Goal: Task Accomplishment & Management: Manage account settings

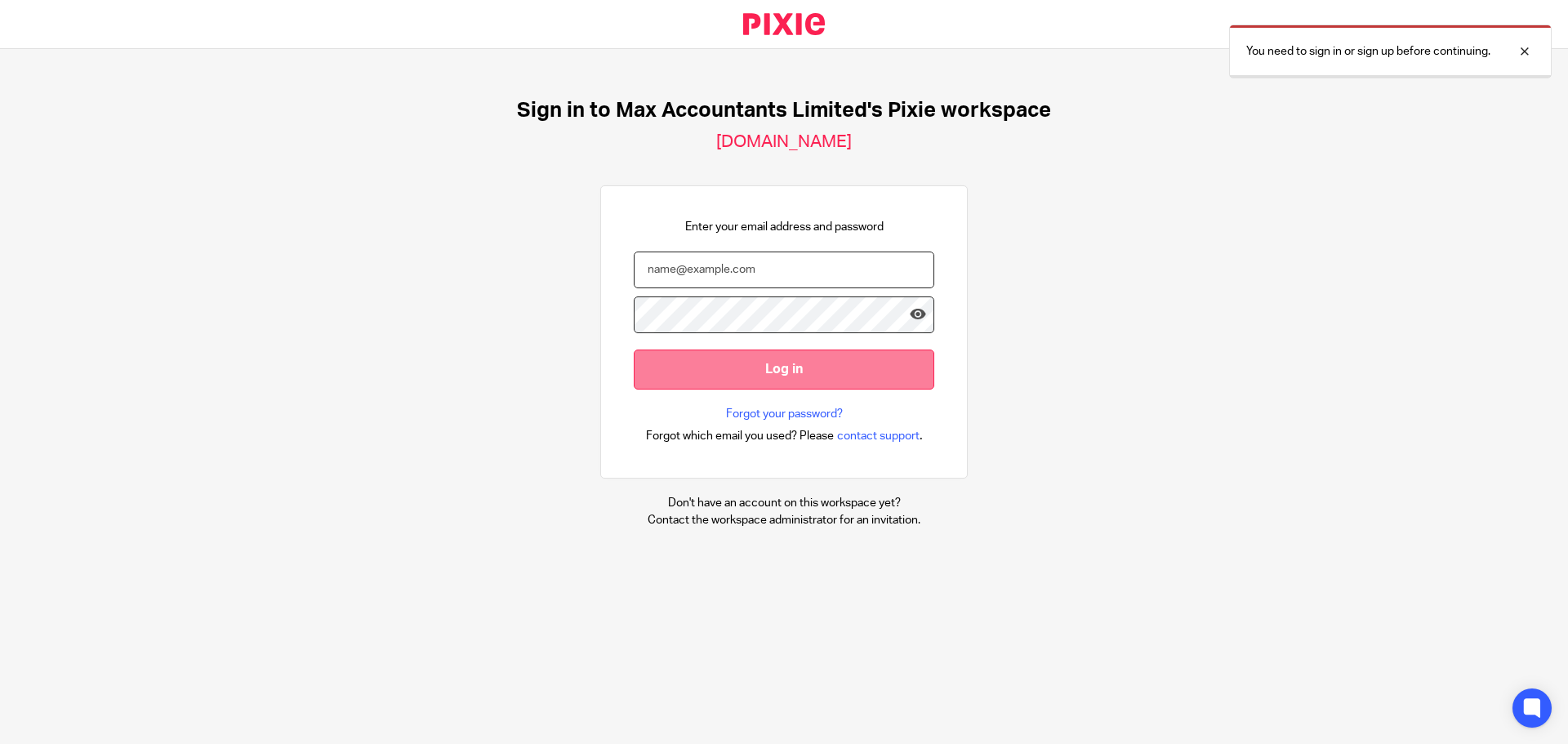
type input "[EMAIL_ADDRESS][DOMAIN_NAME]"
click at [803, 366] on input "Log in" at bounding box center [784, 369] width 301 height 40
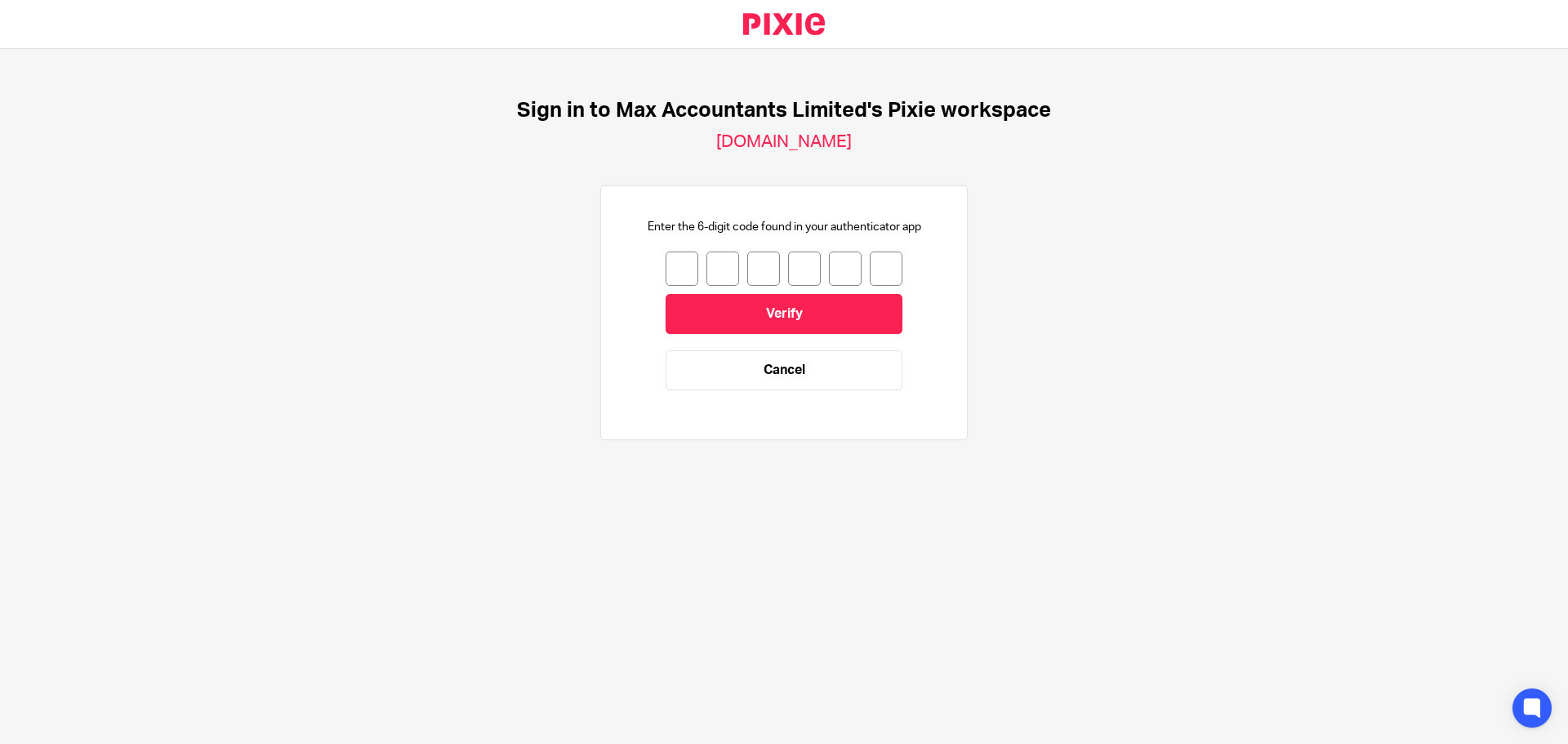
click at [666, 265] on input "number" at bounding box center [682, 269] width 32 height 34
click at [670, 263] on input "number" at bounding box center [682, 269] width 32 height 34
type input "8"
type input "0"
type input "6"
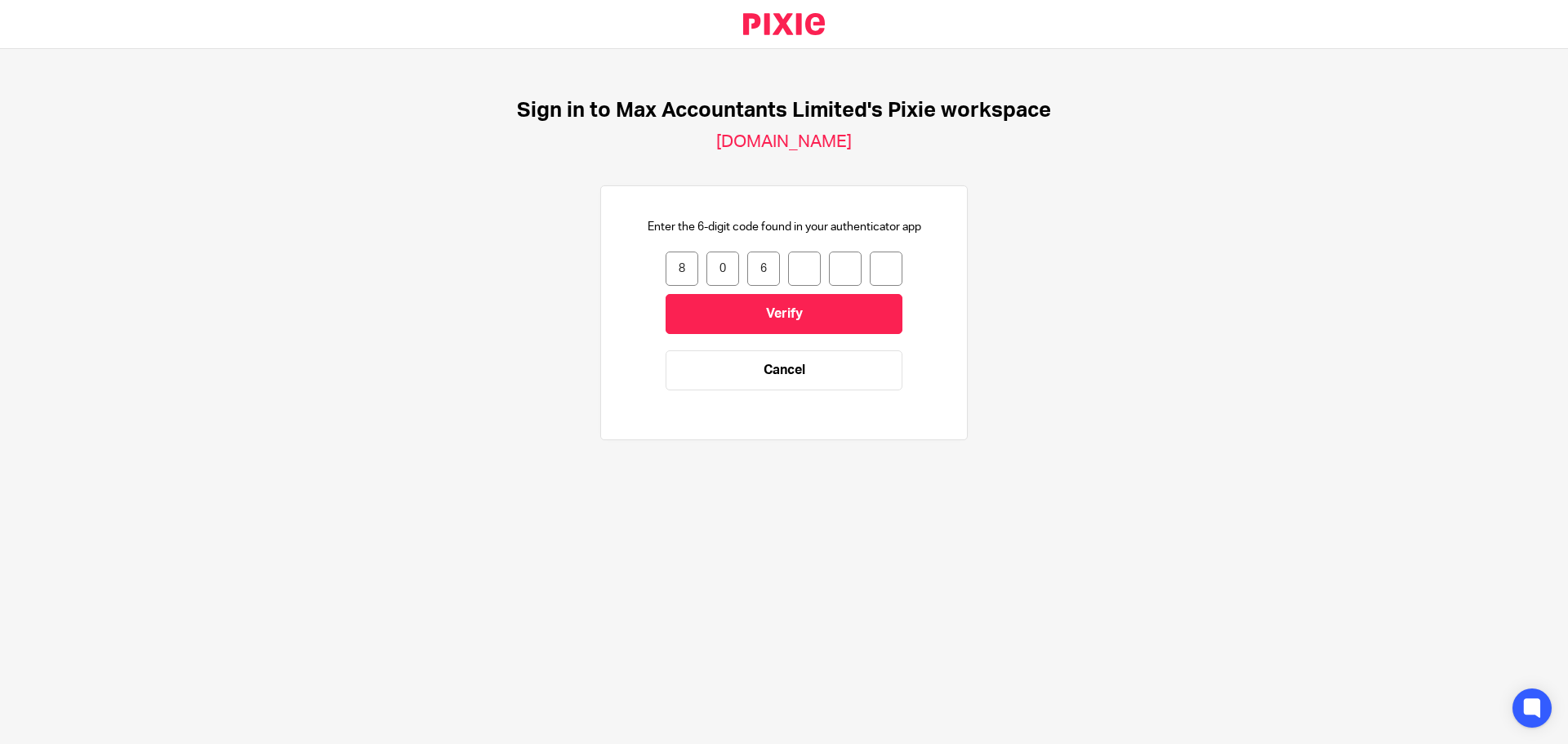
type input "5"
type input "2"
type input "9"
click at [737, 304] on input "Verify" at bounding box center [784, 314] width 237 height 40
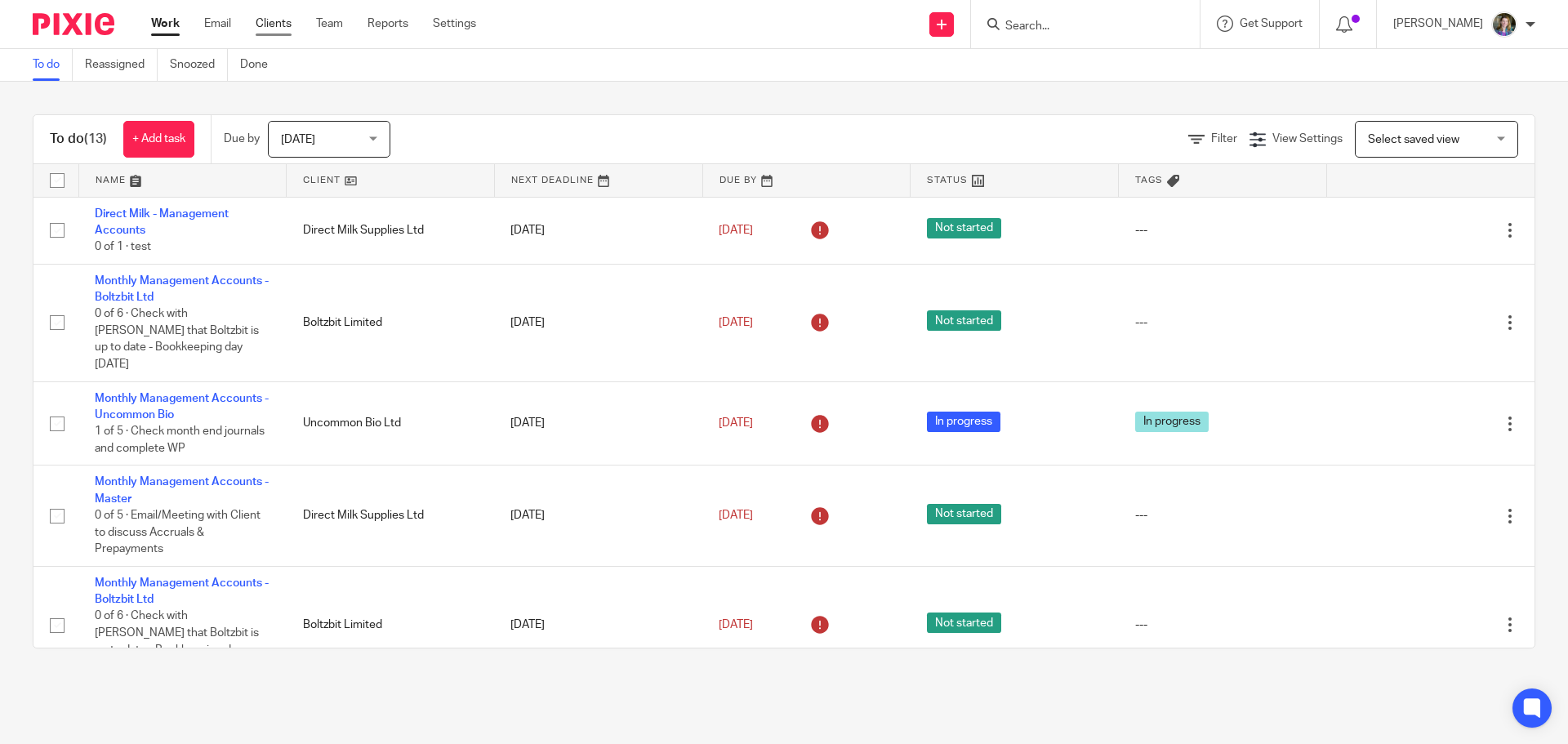
click at [279, 27] on link "Clients" at bounding box center [274, 23] width 36 height 16
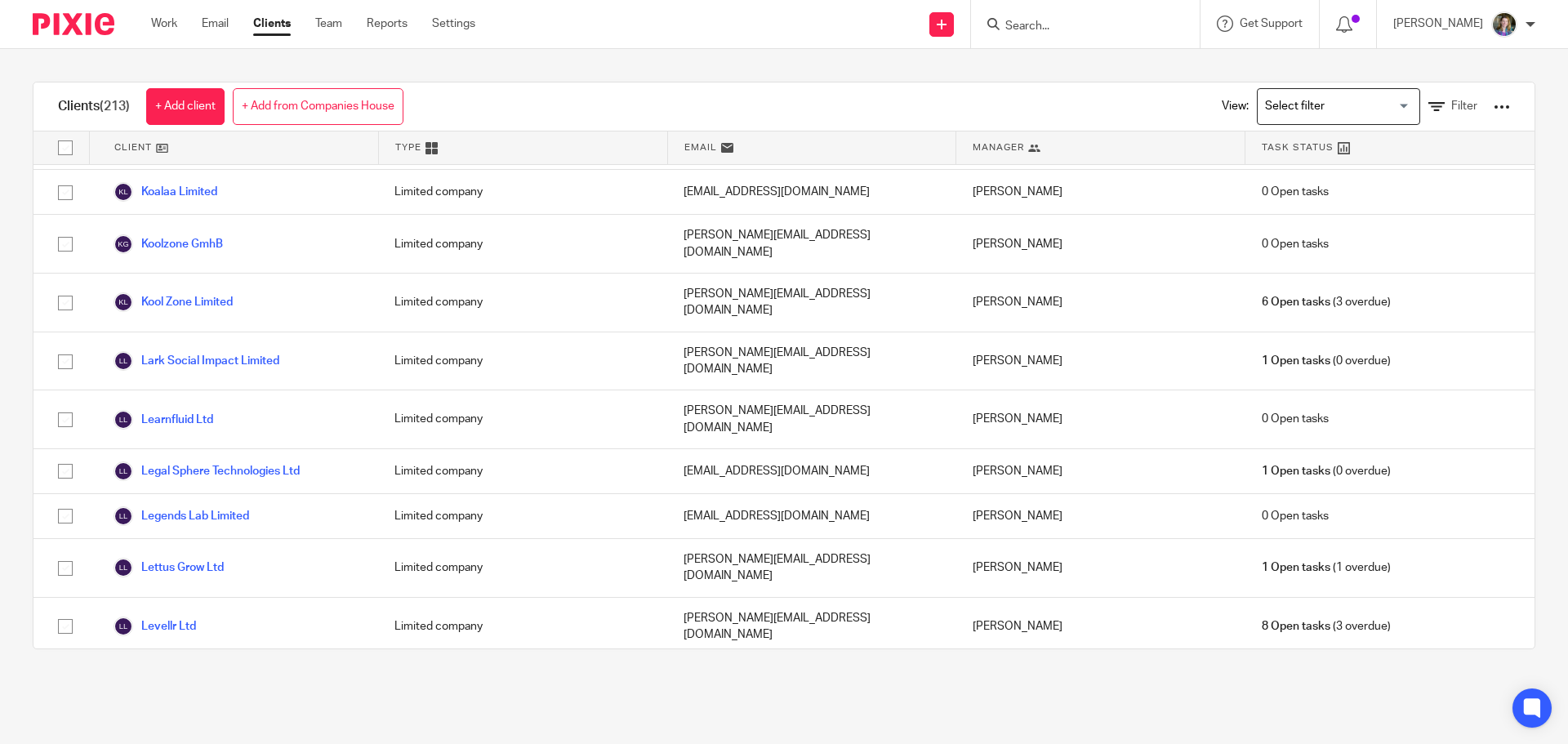
scroll to position [4655, 0]
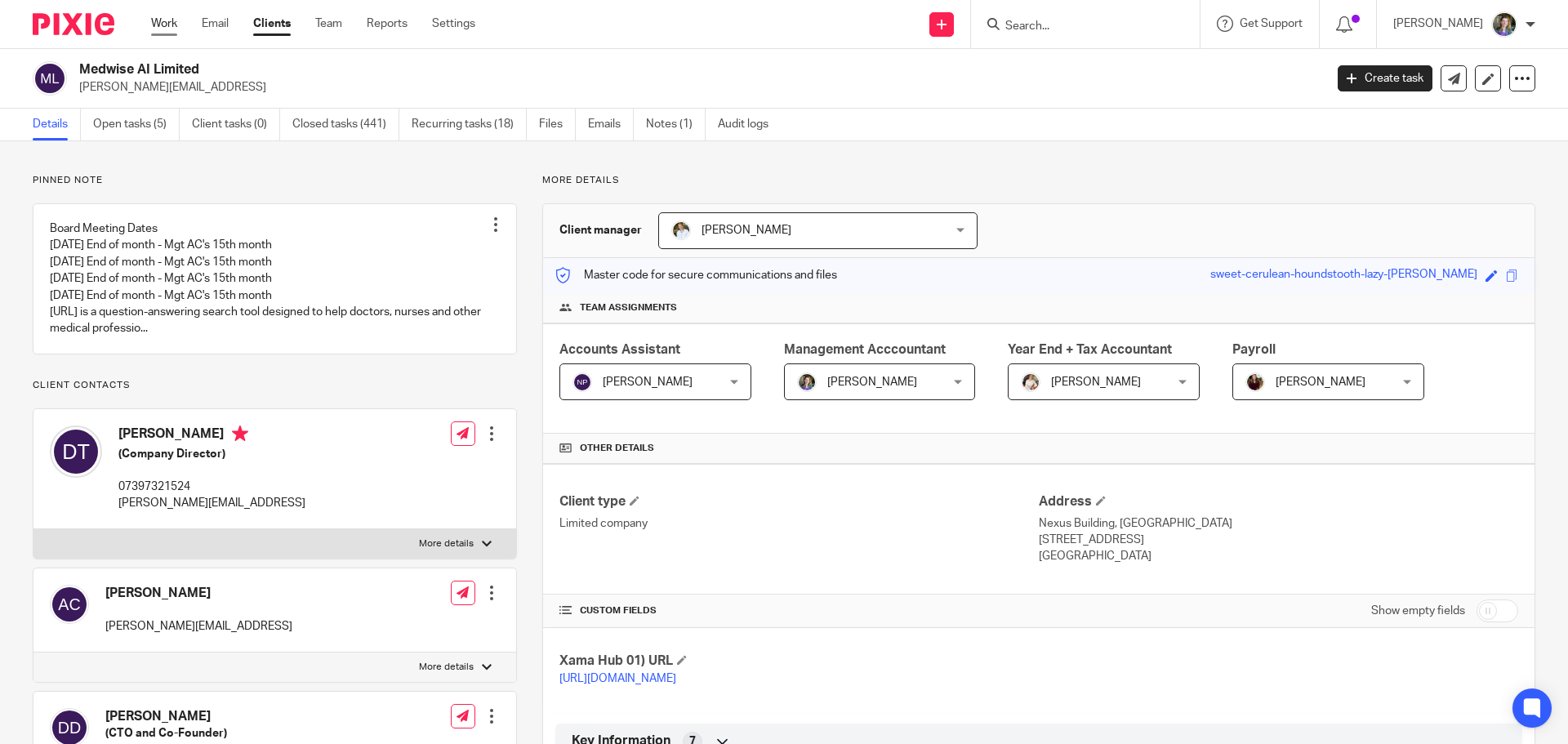
click at [175, 19] on link "Work" at bounding box center [163, 23] width 26 height 16
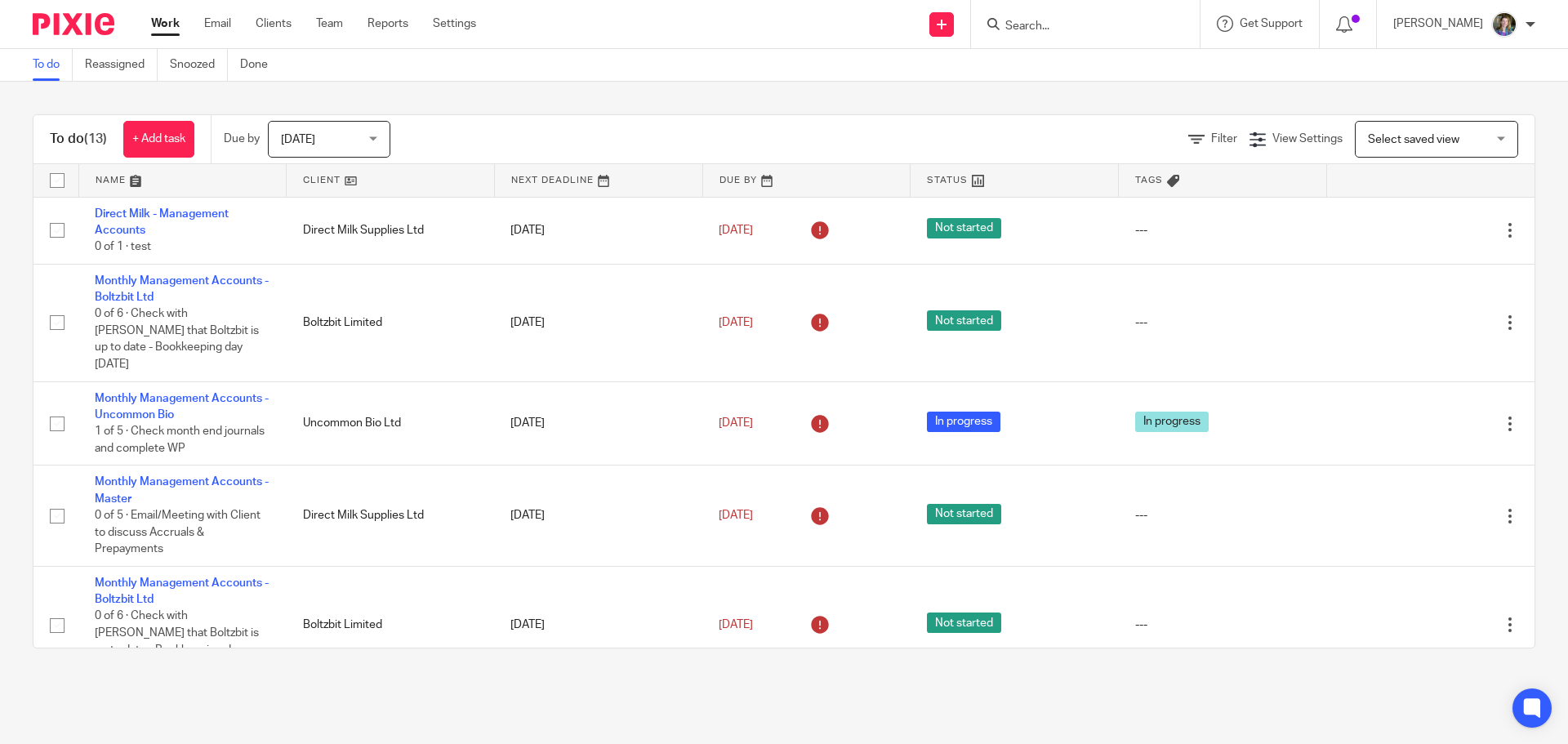
click at [345, 144] on span "Today" at bounding box center [324, 139] width 87 height 34
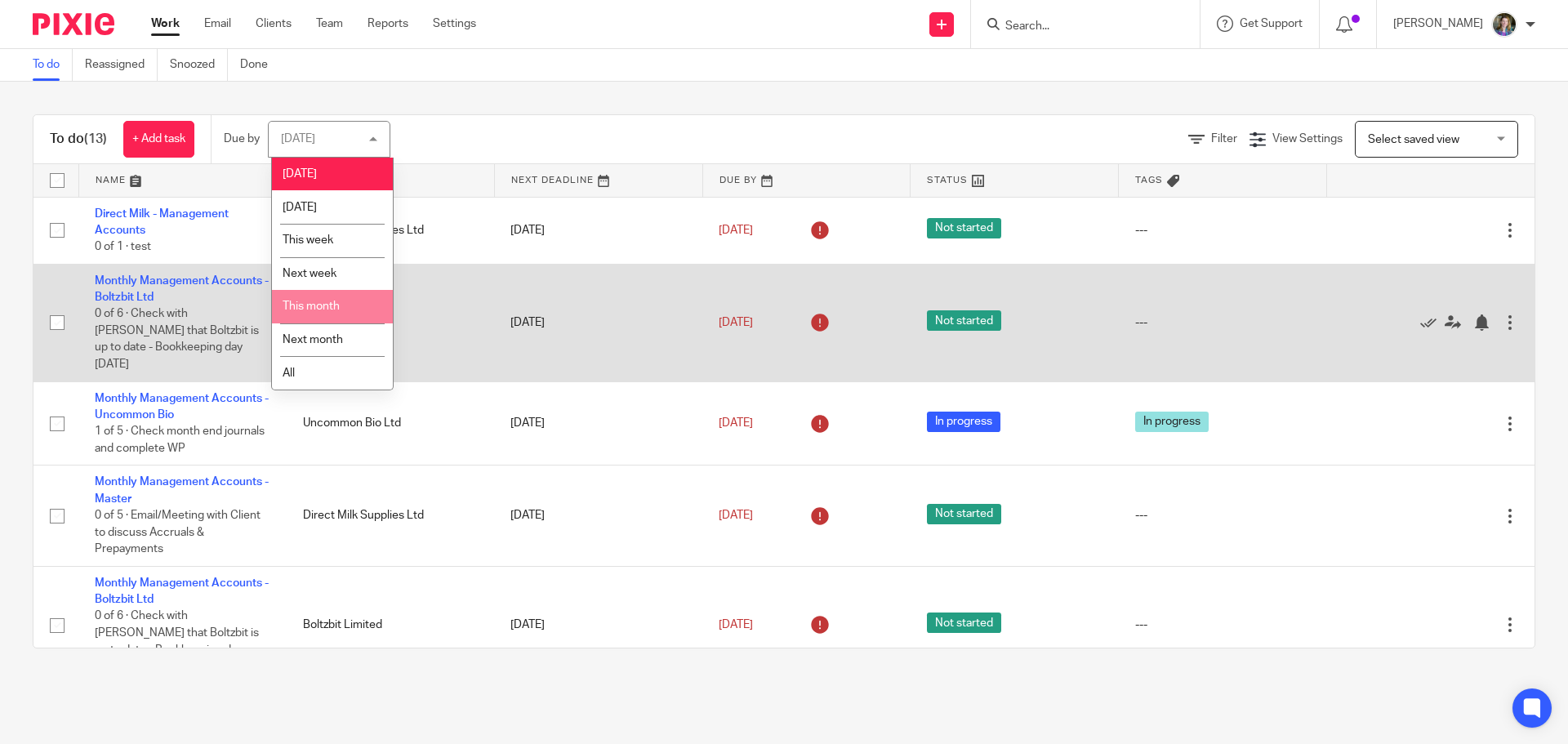
click at [338, 298] on li "This month" at bounding box center [332, 306] width 121 height 33
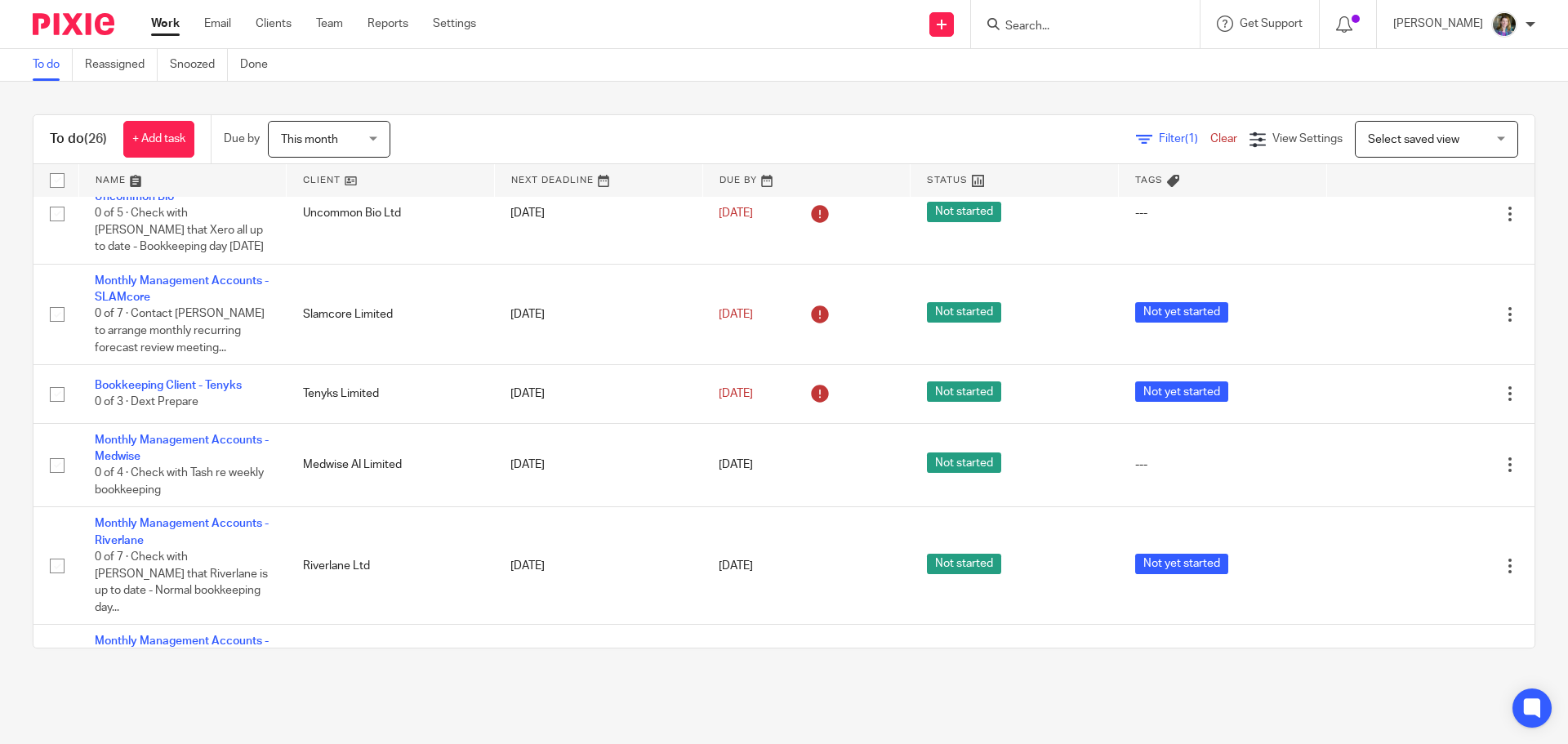
scroll to position [898, 0]
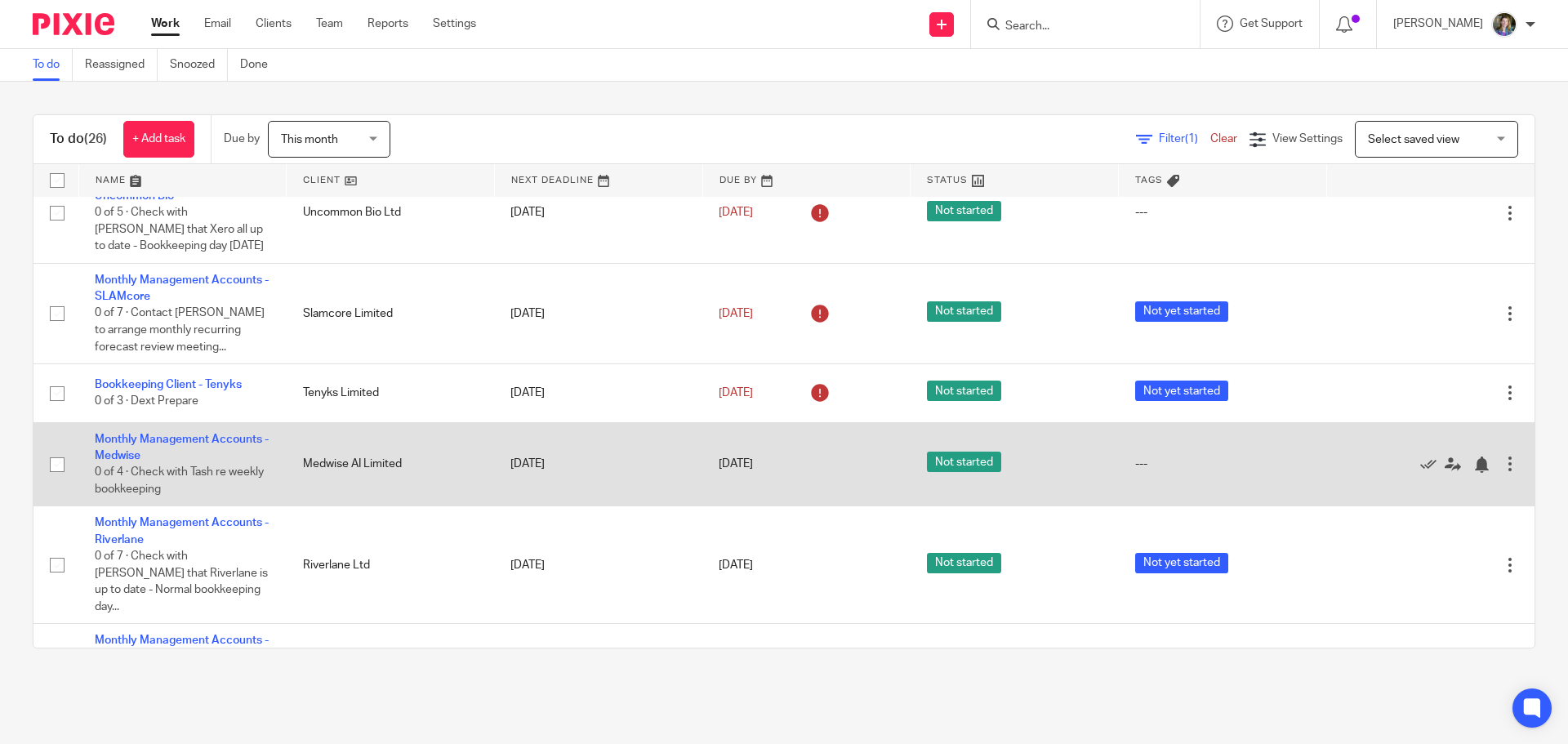
click at [209, 423] on td "Monthly Management Accounts - Medwise 0 of 4 · Check with Tash re weekly bookke…" at bounding box center [182, 464] width 209 height 84
click at [213, 423] on td "Monthly Management Accounts - Medwise 0 of 4 · Check with Tash re weekly bookke…" at bounding box center [182, 464] width 209 height 84
click at [242, 433] on link "Monthly Management Accounts - Medwise" at bounding box center [181, 447] width 174 height 28
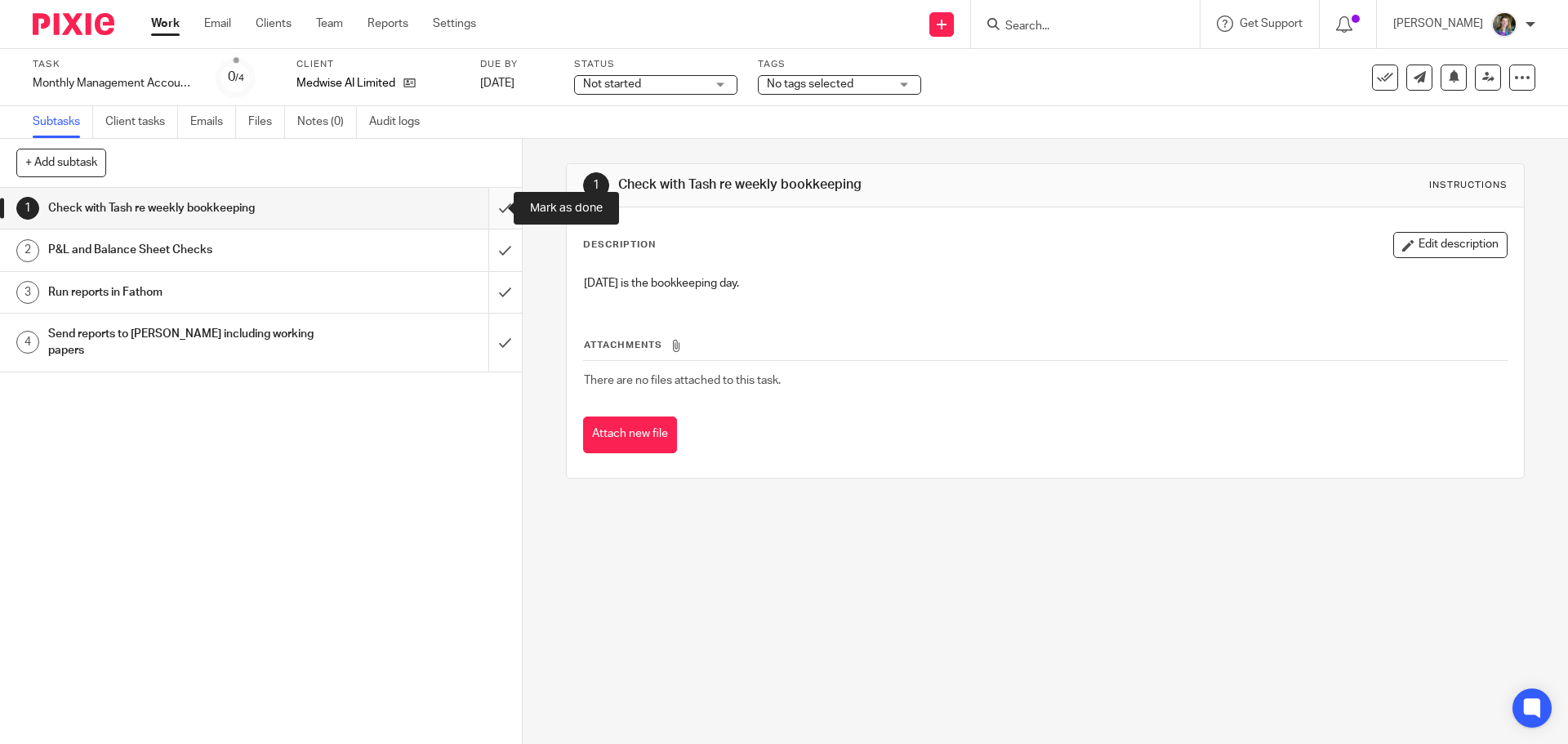
click at [492, 209] on input "submit" at bounding box center [261, 208] width 522 height 41
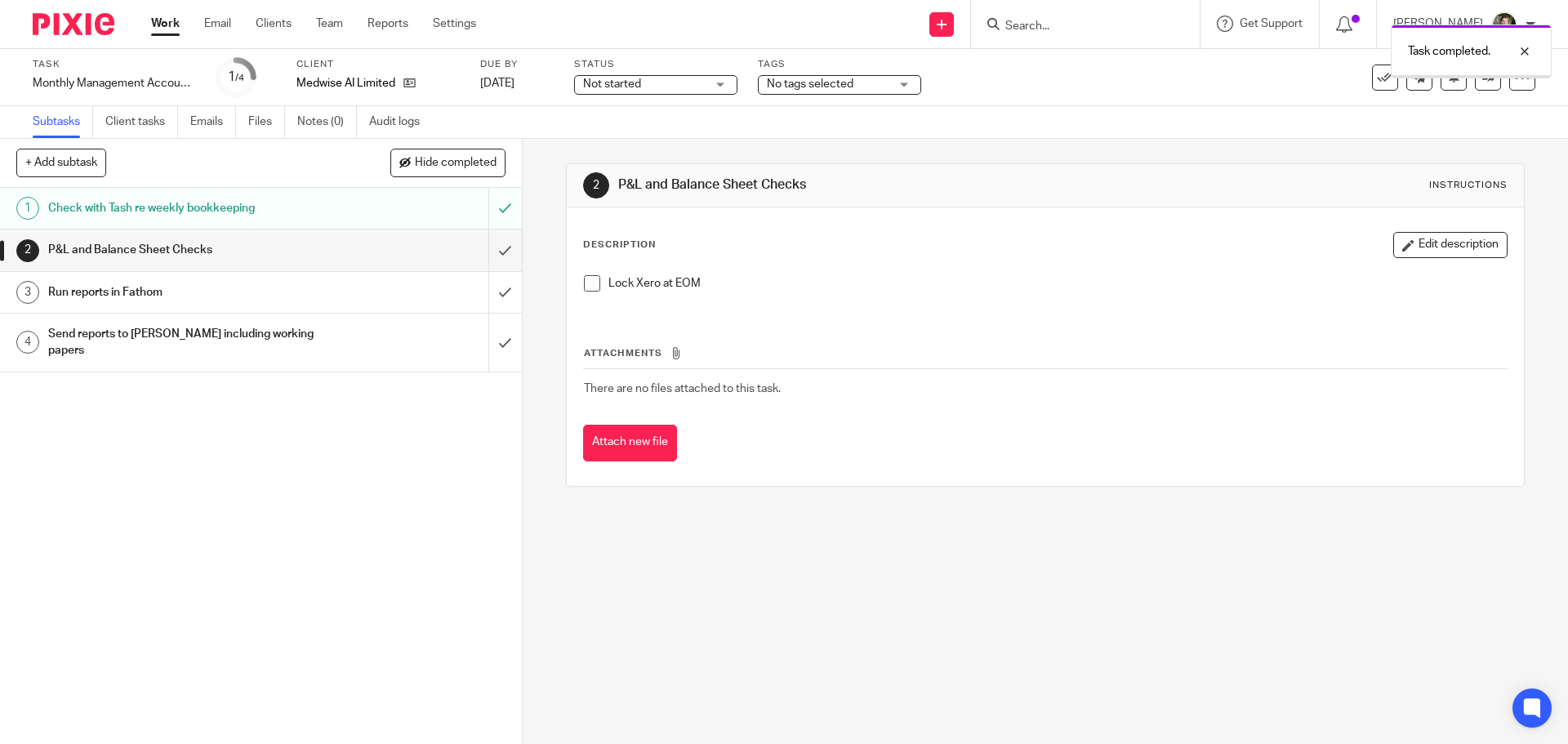
click at [375, 238] on div "P&L and Balance Sheet Checks" at bounding box center [259, 249] width 423 height 24
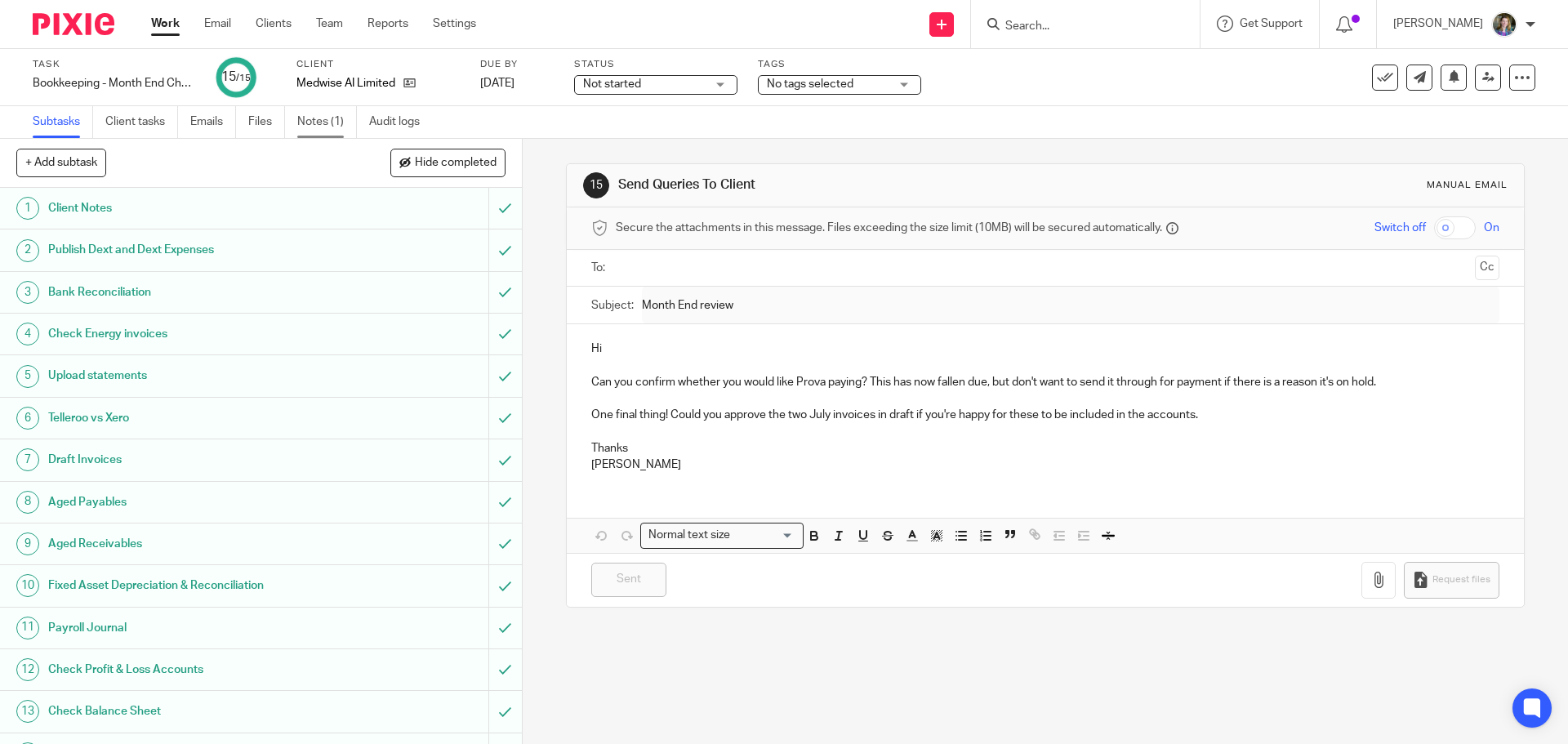
click at [324, 114] on link "Notes (1)" at bounding box center [327, 122] width 60 height 32
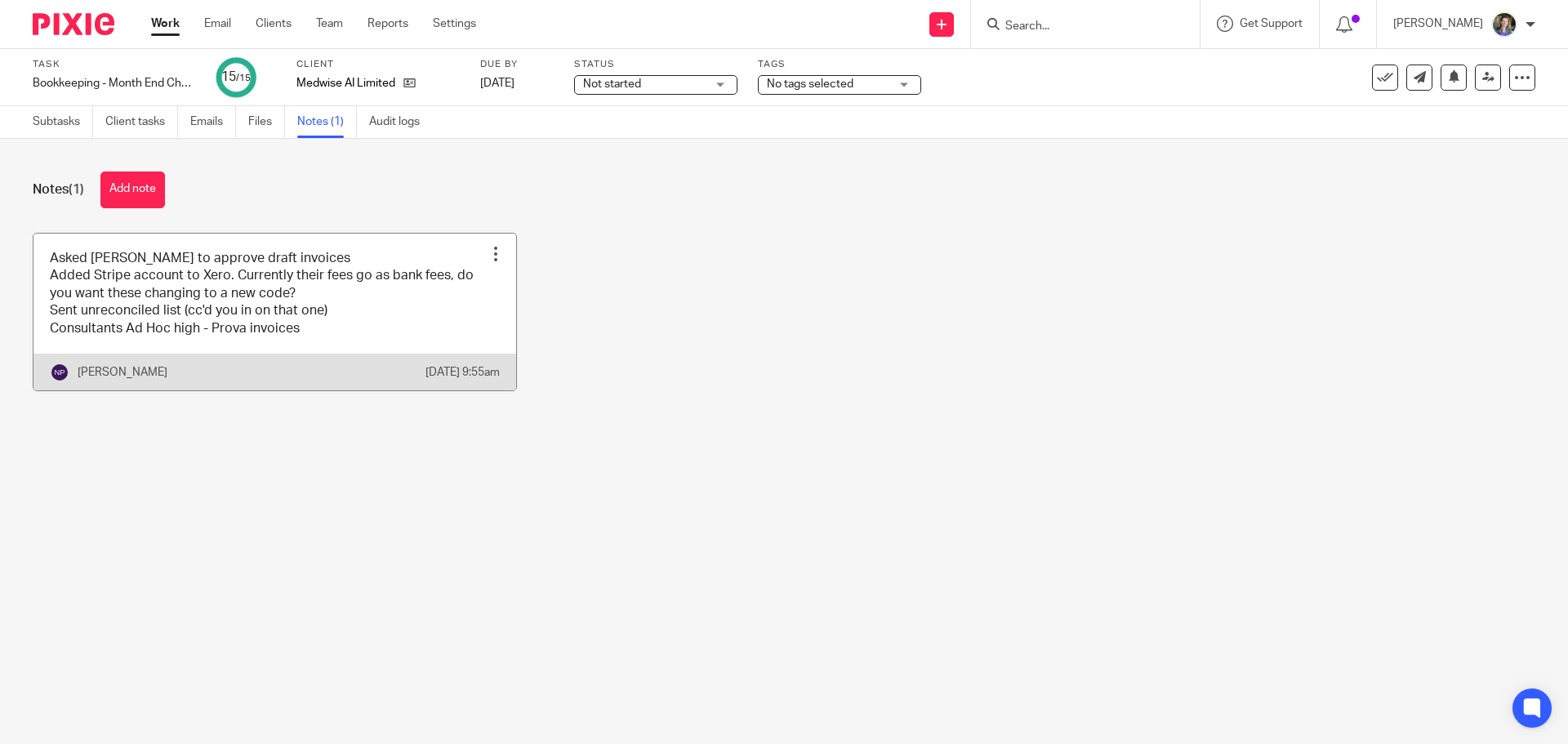
click at [494, 255] on div at bounding box center [496, 254] width 16 height 16
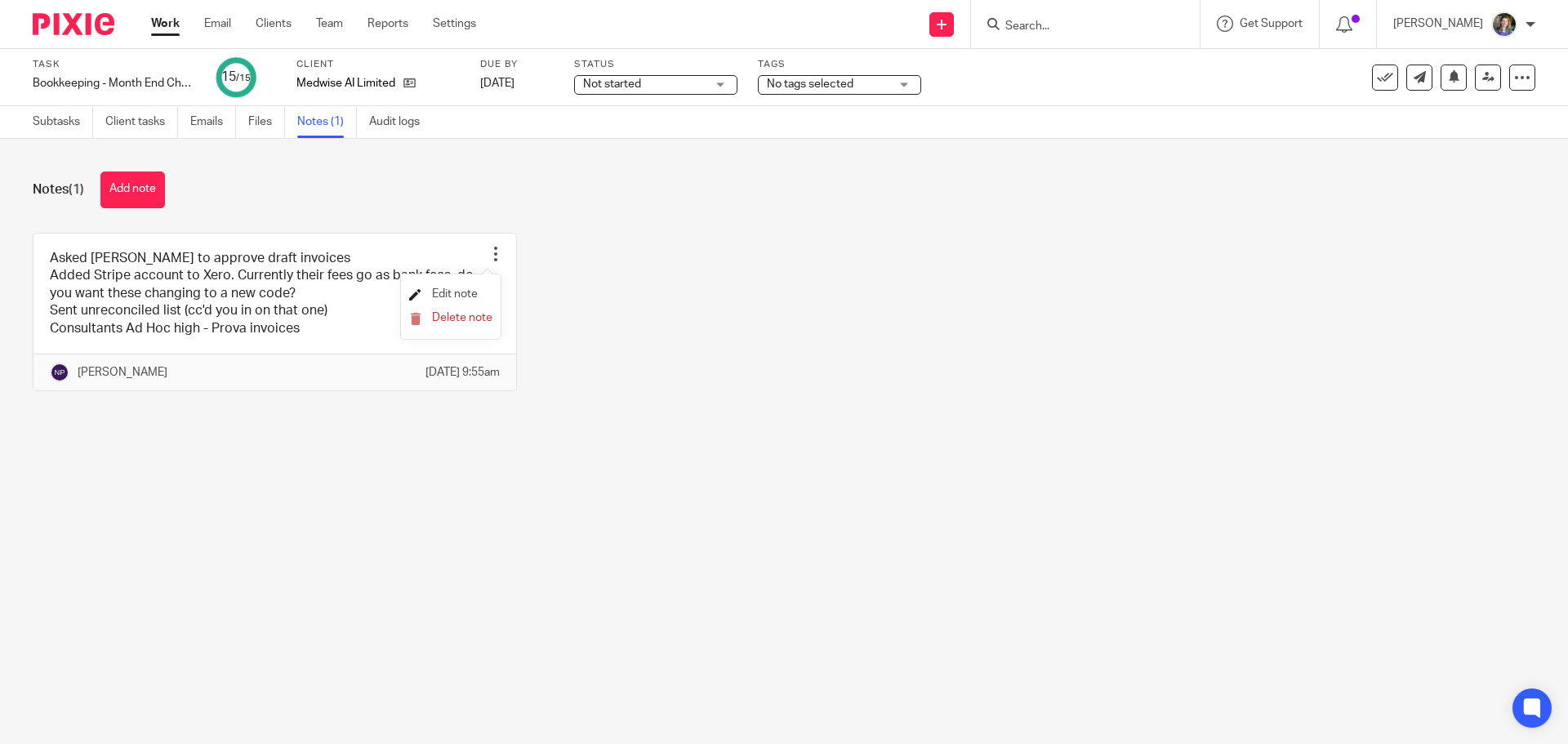
click at [462, 292] on span "Edit note" at bounding box center [455, 293] width 46 height 12
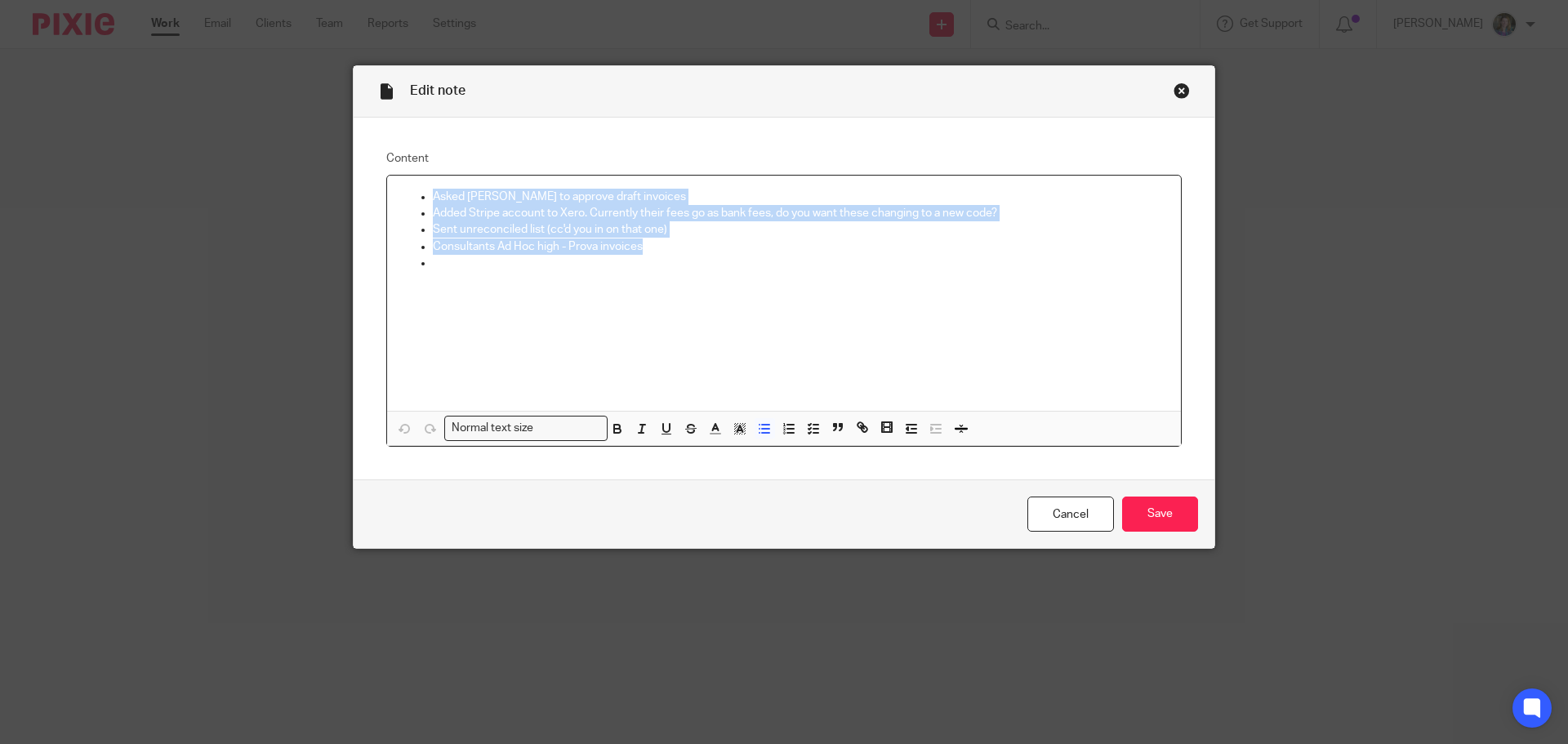
drag, startPoint x: 412, startPoint y: 191, endPoint x: 668, endPoint y: 249, distance: 262.5
click at [668, 249] on ul "Asked Andy to approve draft invoices Added Stripe account to Xero. Currently th…" at bounding box center [784, 238] width 767 height 99
copy ul "Asked Andy to approve draft invoices Added Stripe account to Xero. Currently th…"
click at [1055, 516] on link "Cancel" at bounding box center [1071, 514] width 87 height 35
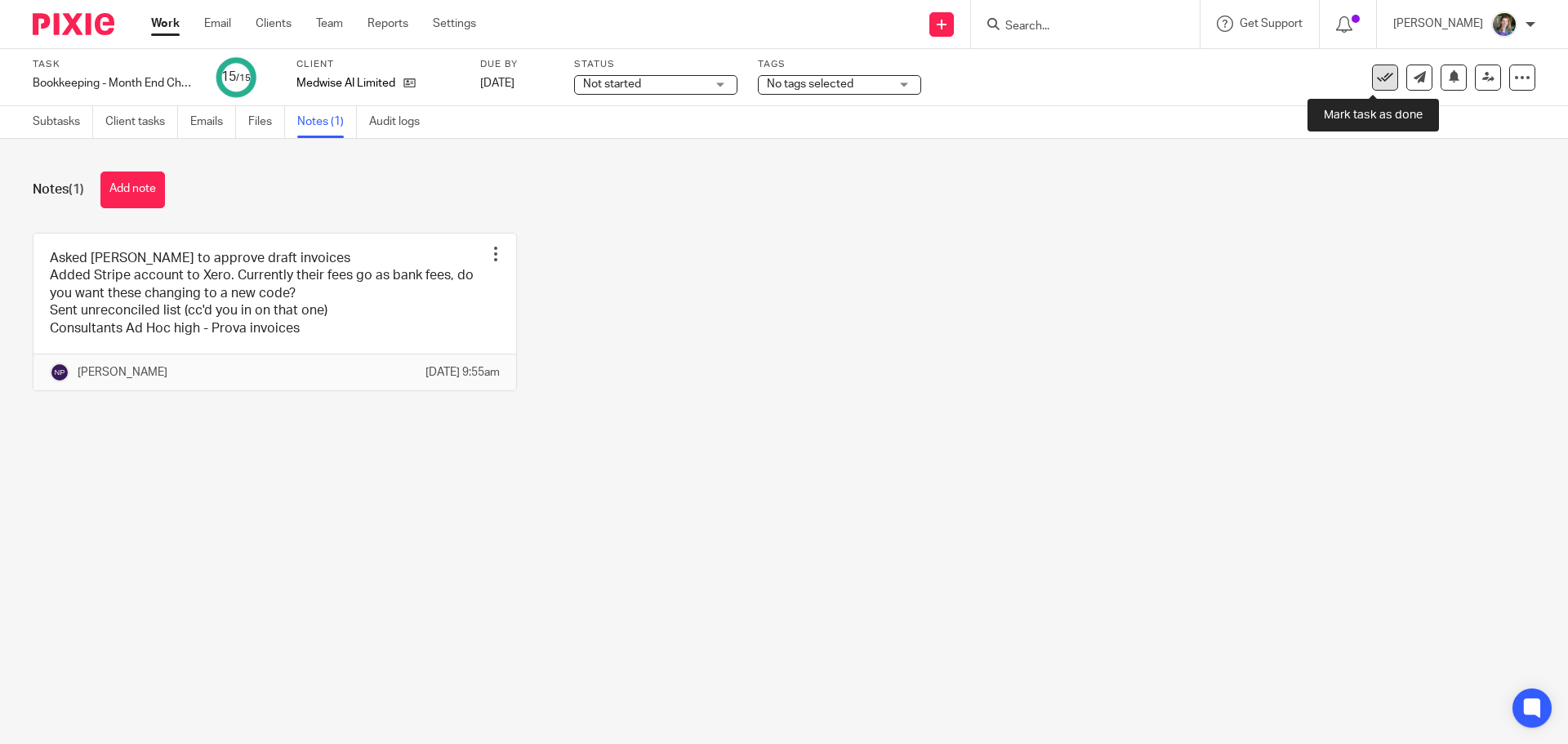
click at [1379, 73] on icon at bounding box center [1385, 78] width 16 height 16
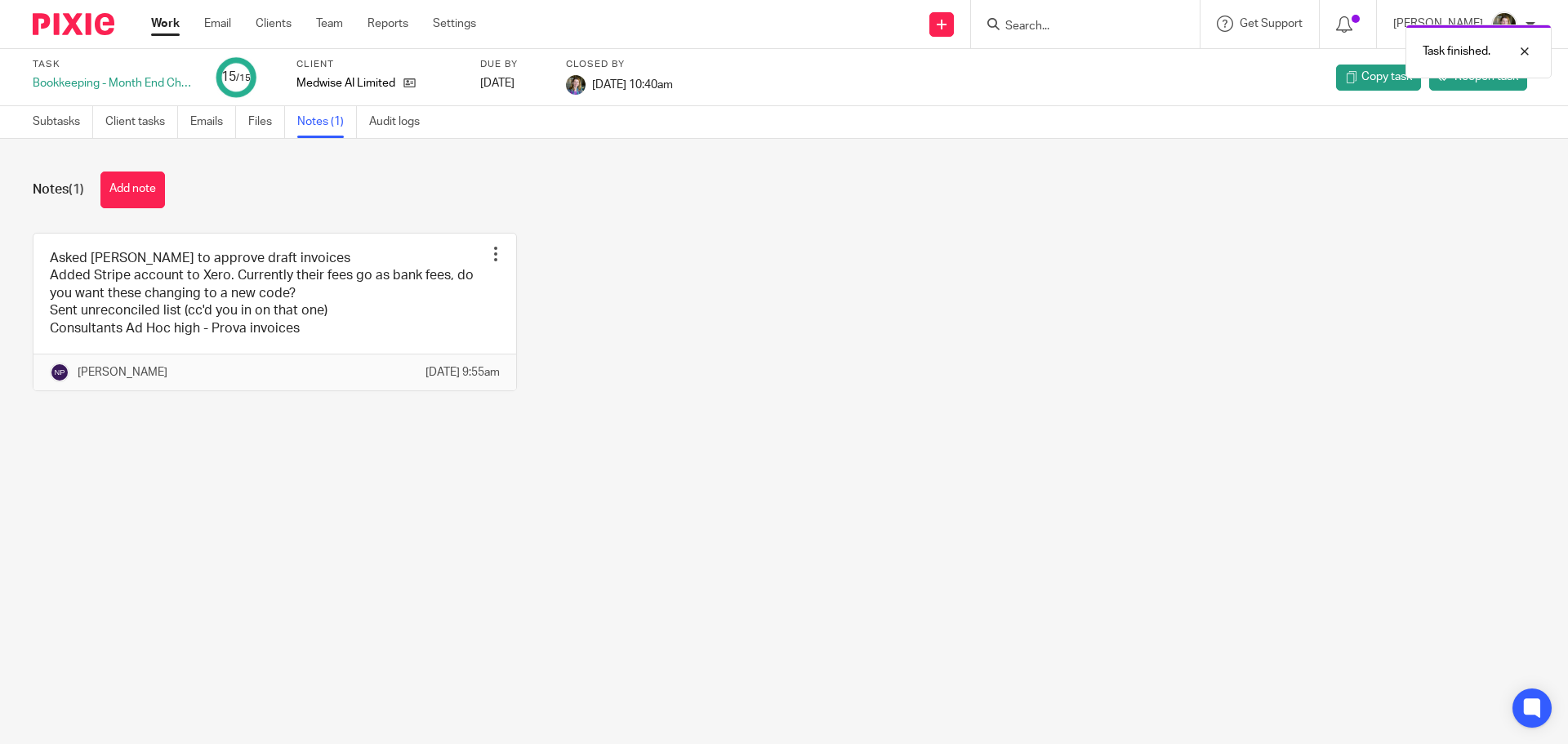
click at [162, 22] on link "Work" at bounding box center [165, 23] width 29 height 16
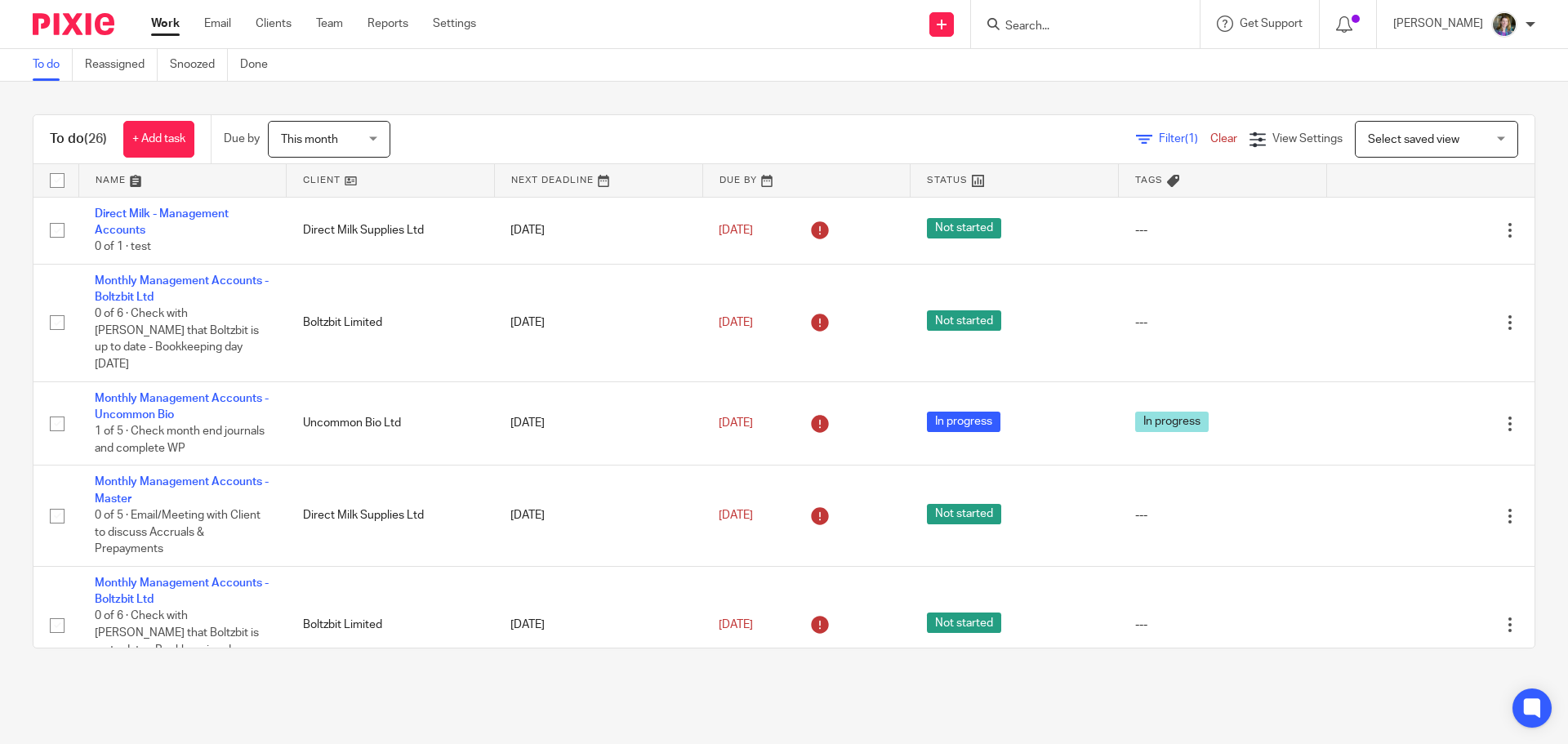
click at [347, 178] on link at bounding box center [391, 181] width 208 height 33
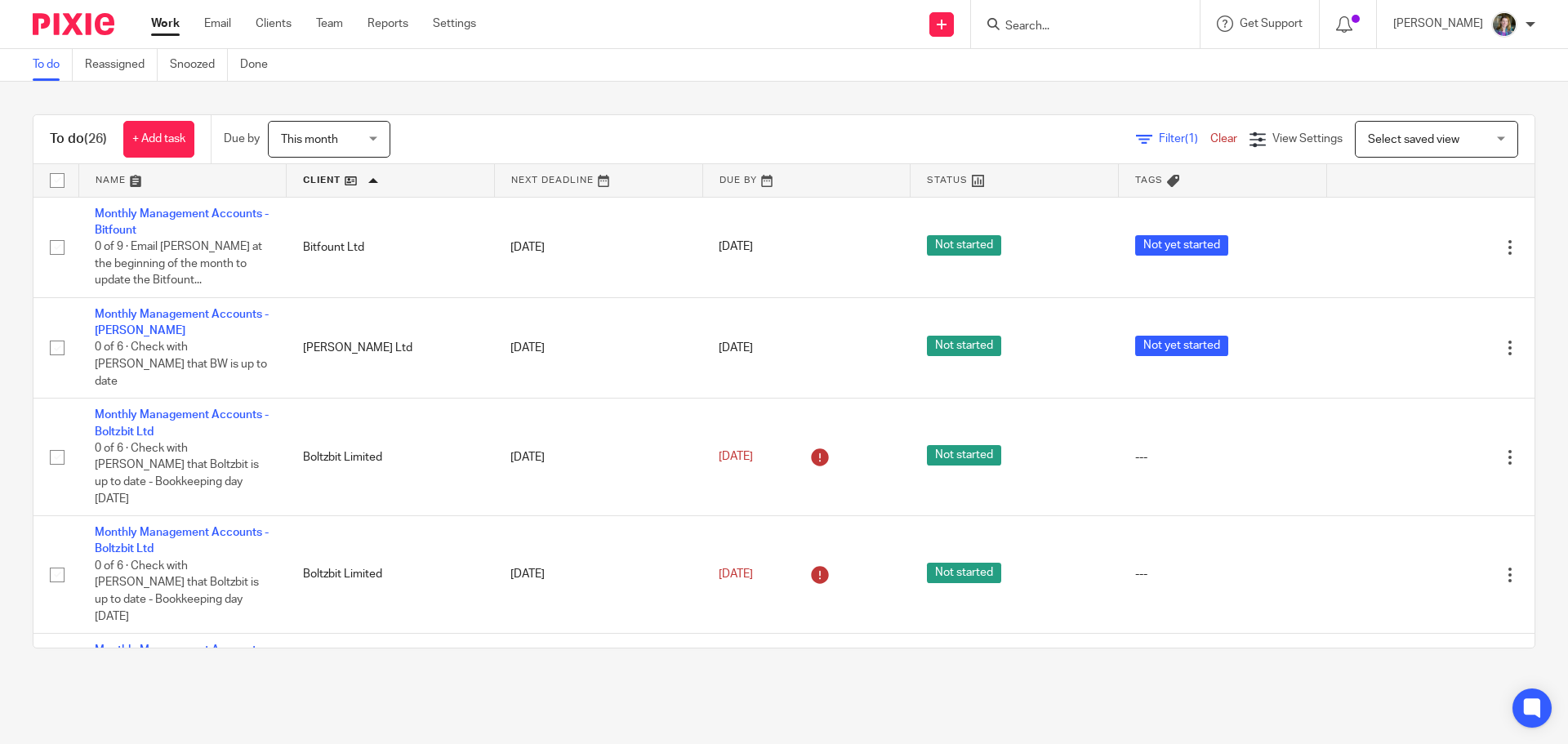
click at [348, 178] on link at bounding box center [391, 181] width 208 height 33
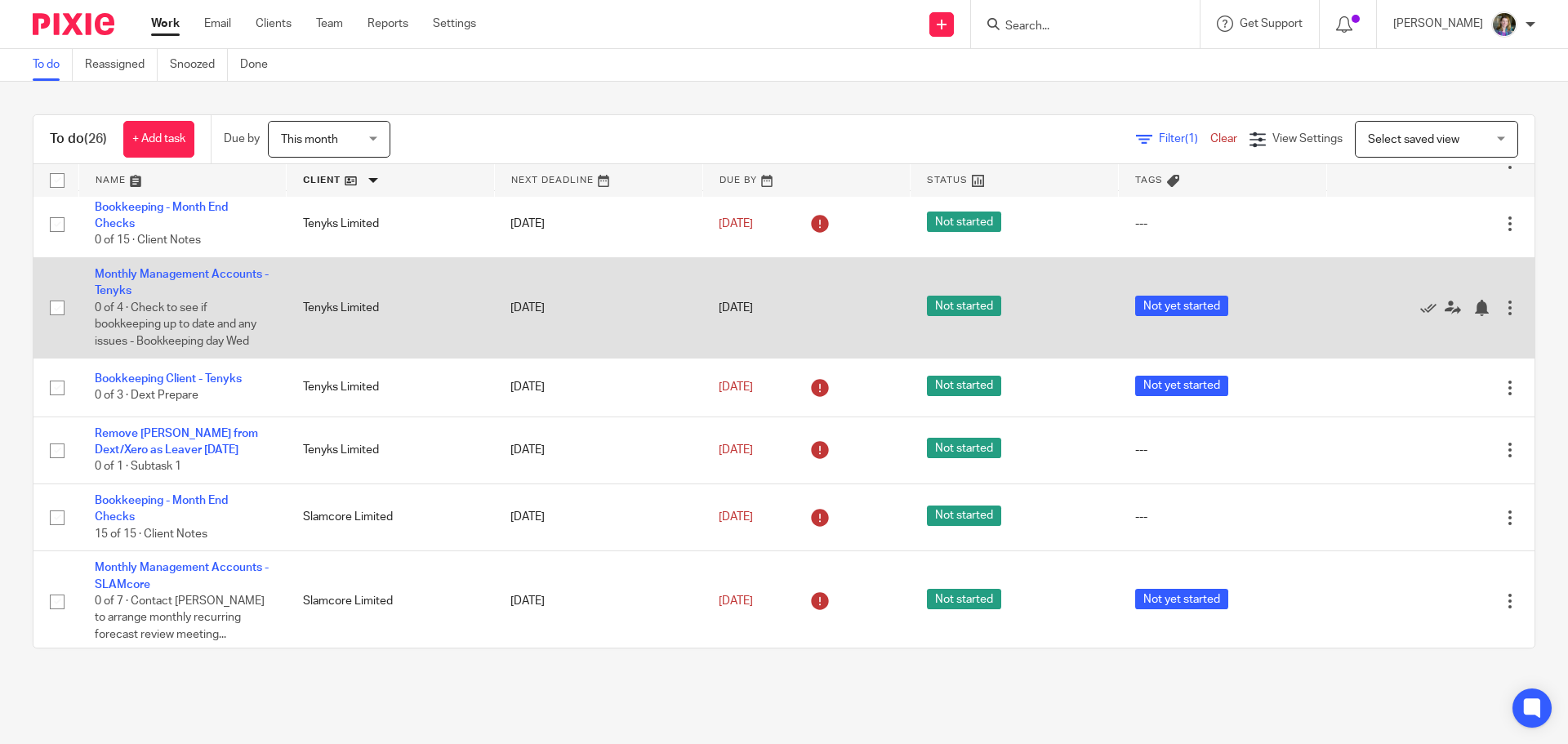
scroll to position [490, 0]
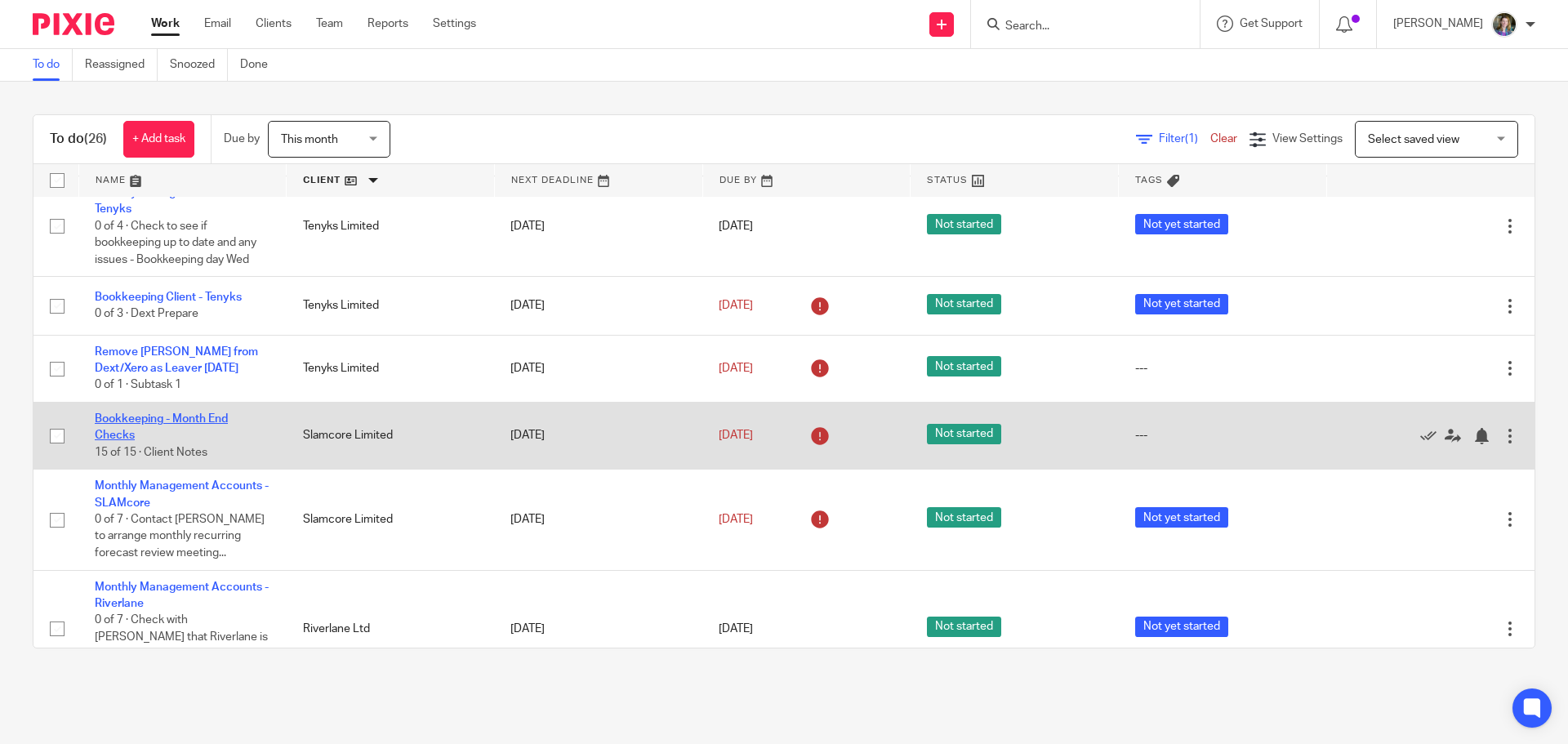
click at [215, 423] on link "Bookkeeping - Month End Checks" at bounding box center [161, 427] width 133 height 28
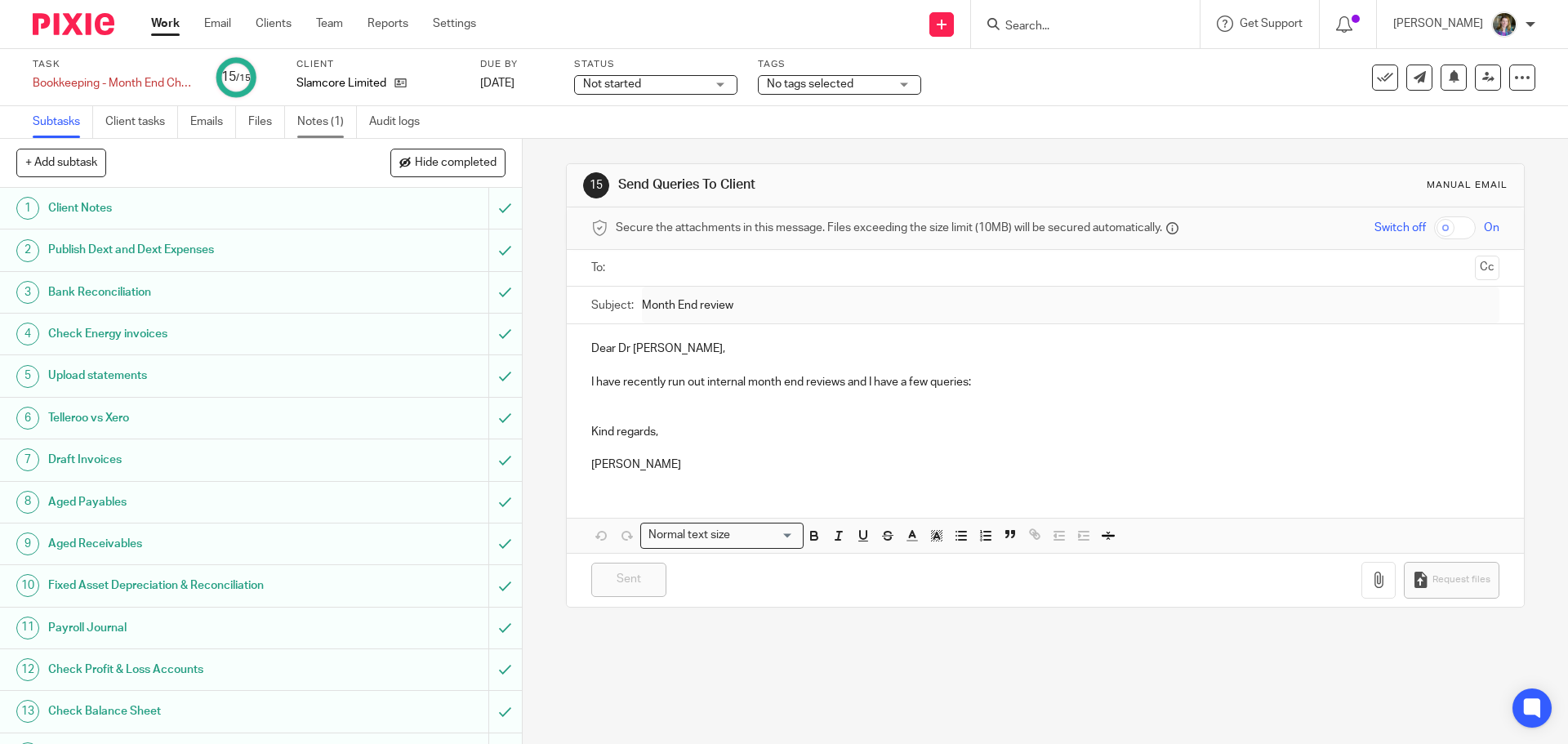
click at [329, 121] on link "Notes (1)" at bounding box center [327, 122] width 60 height 32
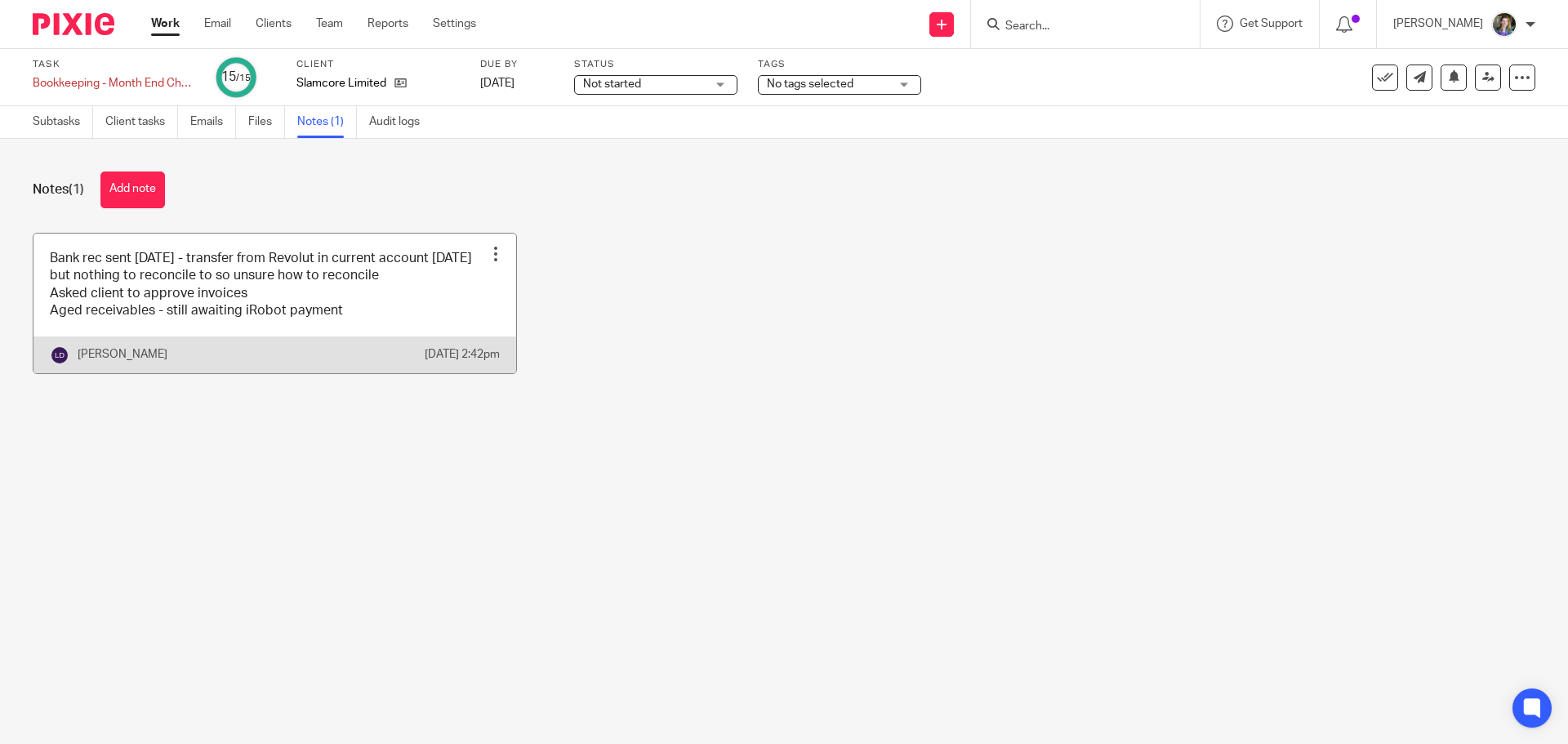
click at [492, 251] on div at bounding box center [496, 254] width 16 height 16
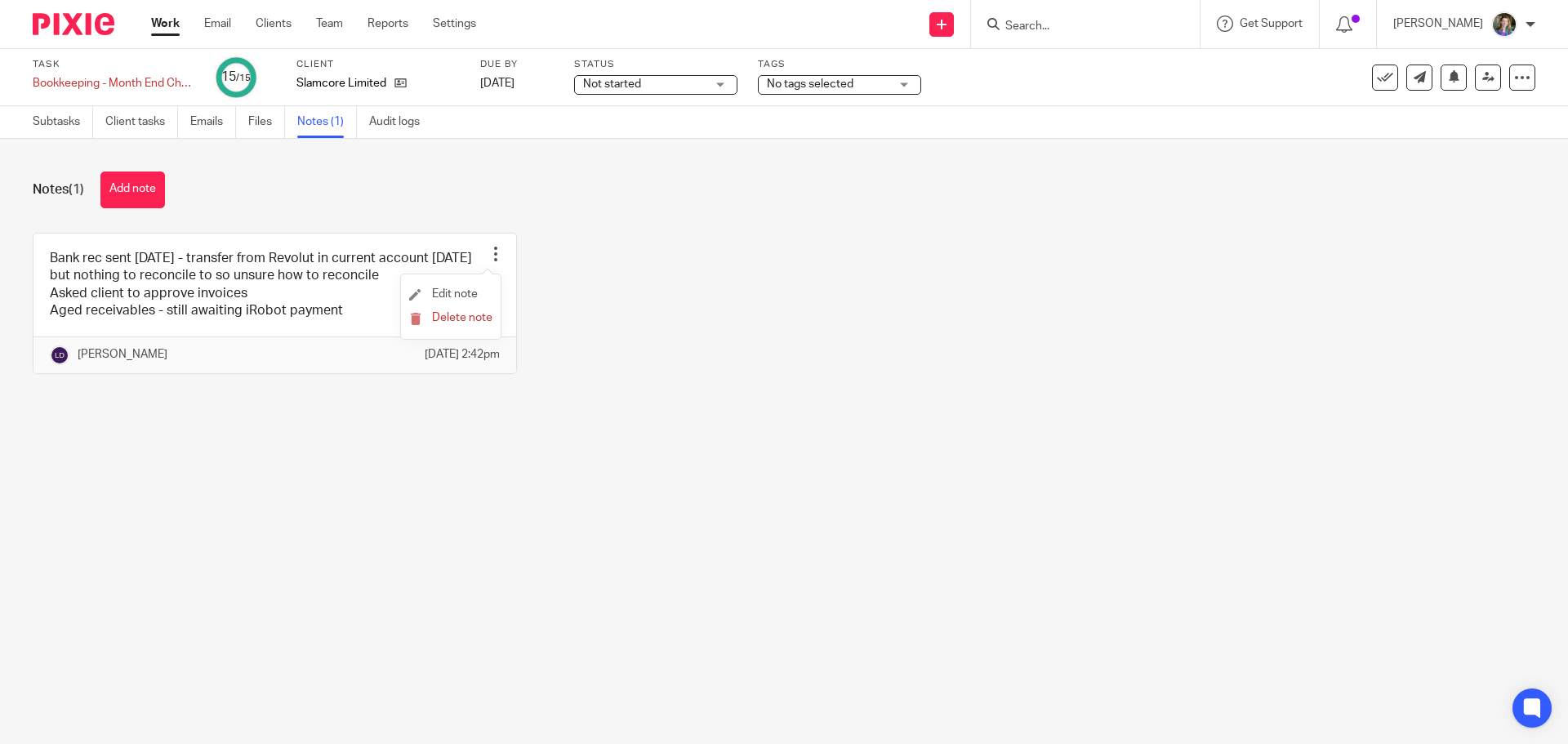
click at [475, 286] on li "Edit note" at bounding box center [450, 294] width 83 height 24
click at [456, 293] on span "Edit note" at bounding box center [455, 293] width 46 height 12
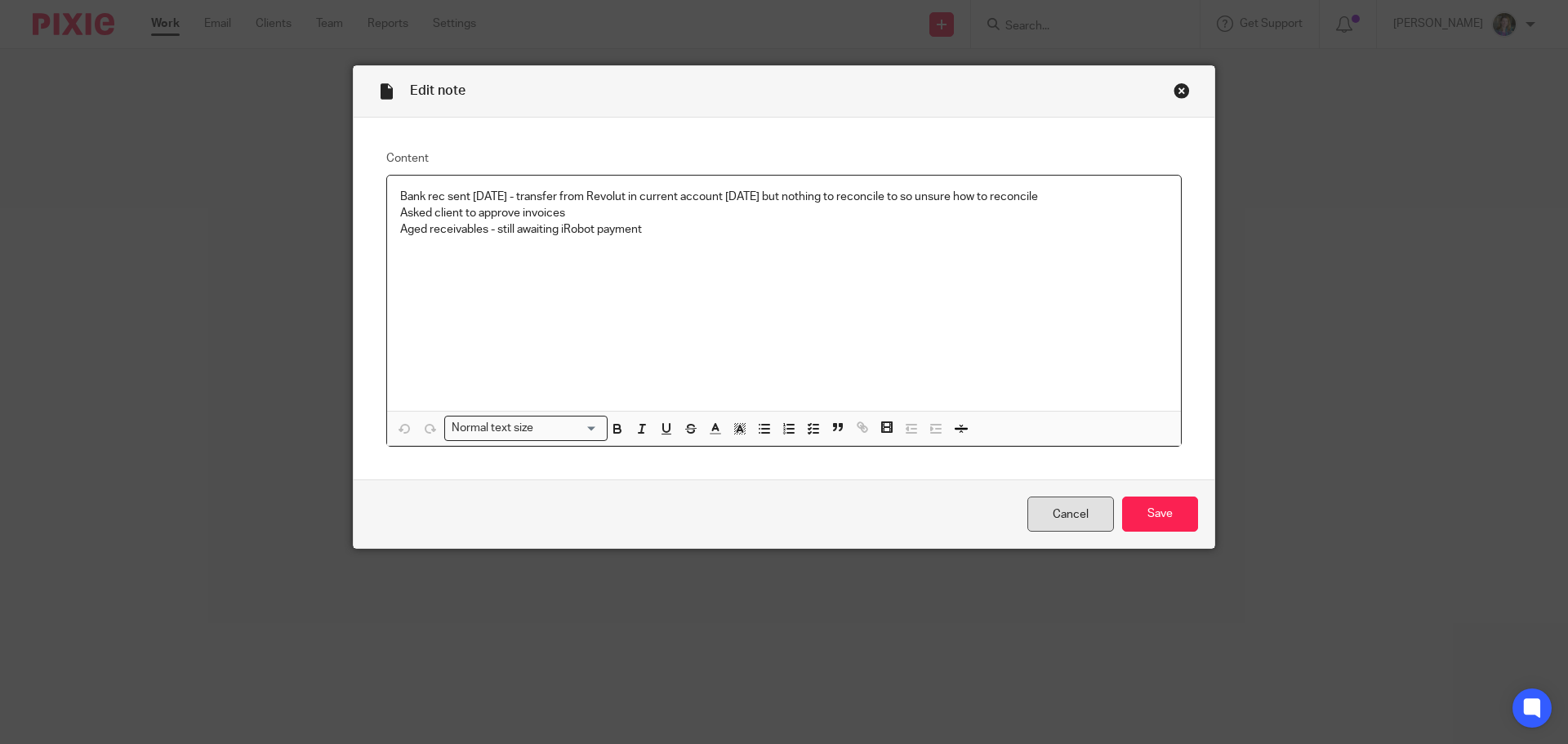
click at [1086, 509] on link "Cancel" at bounding box center [1071, 514] width 87 height 35
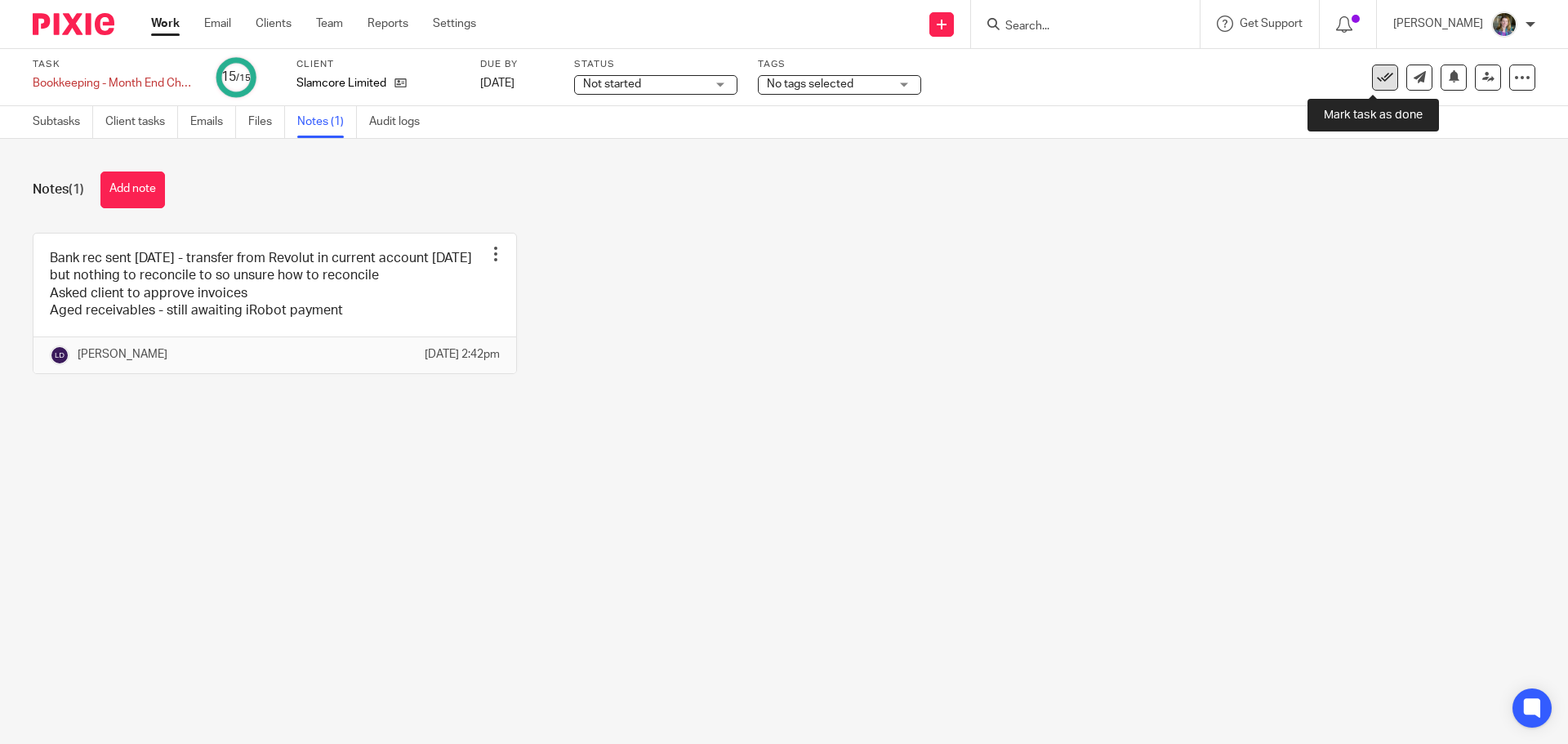
click at [1377, 80] on icon at bounding box center [1385, 78] width 16 height 16
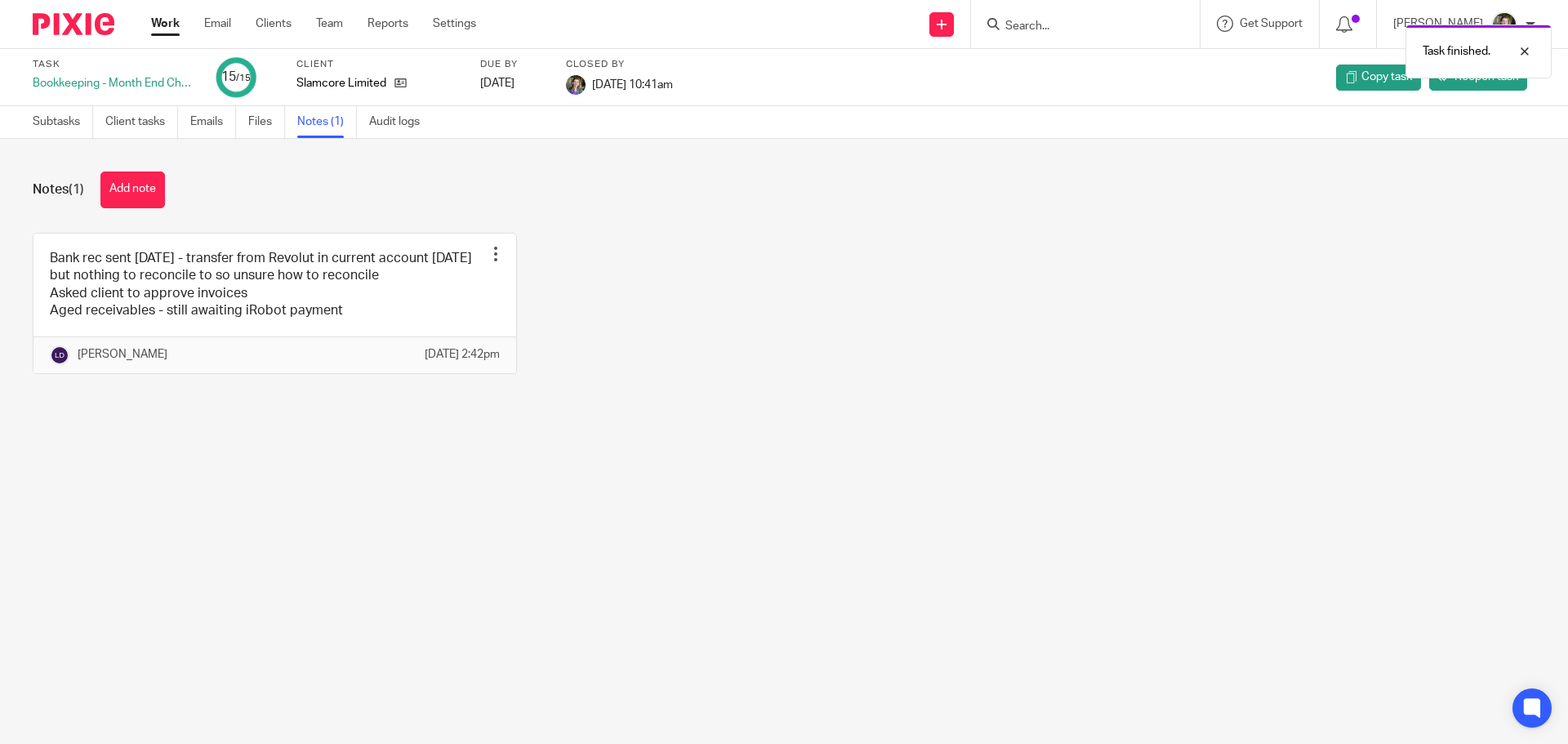
click at [164, 23] on link "Work" at bounding box center [165, 23] width 29 height 16
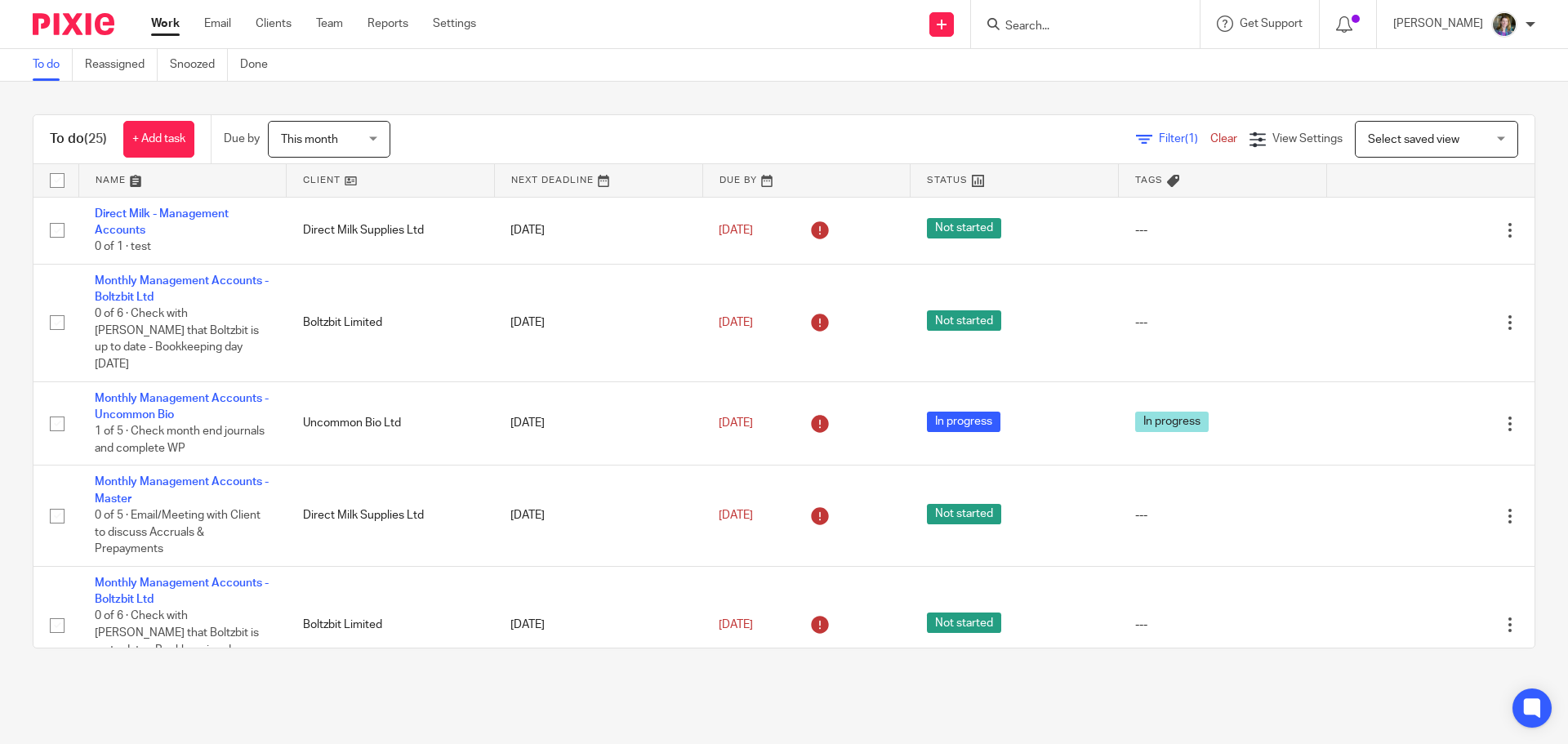
click at [353, 182] on link at bounding box center [391, 181] width 208 height 33
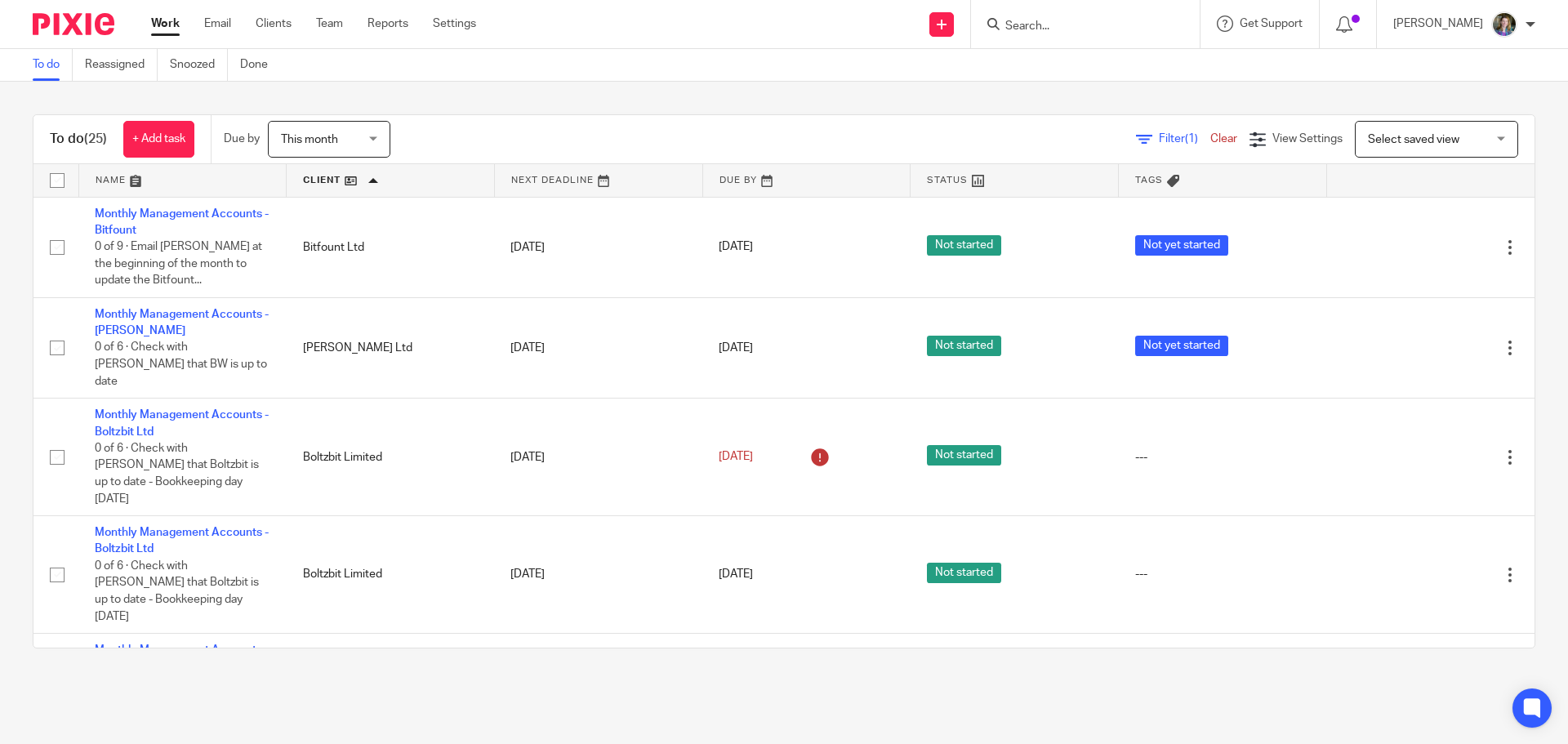
click at [350, 181] on link at bounding box center [391, 181] width 208 height 33
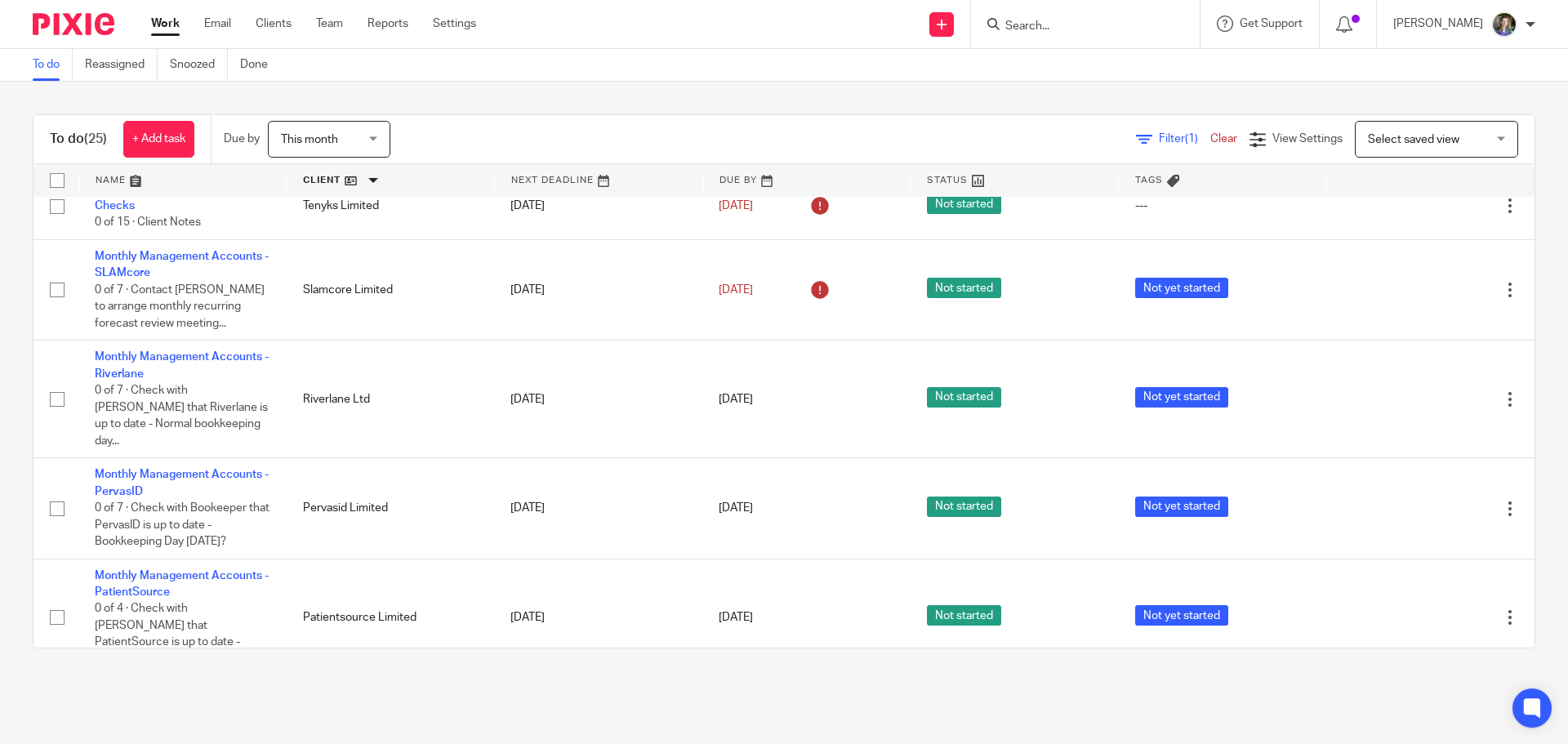
scroll to position [654, 0]
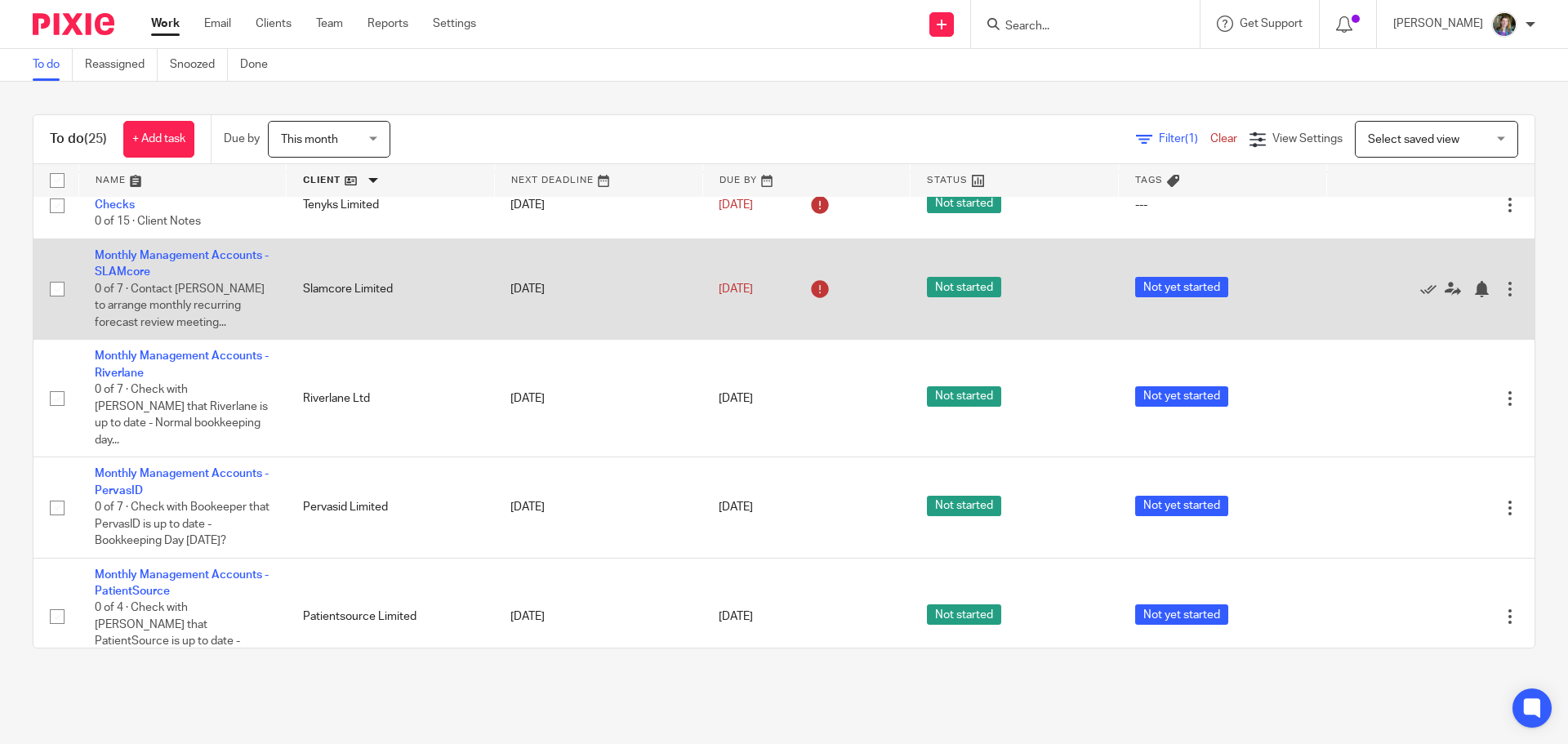
click at [241, 257] on td "Monthly Management Accounts - SLAMcore 0 of 7 · Contact David to arrange monthl…" at bounding box center [182, 289] width 209 height 100
click at [242, 265] on link "Monthly Management Accounts - SLAMcore" at bounding box center [181, 264] width 174 height 28
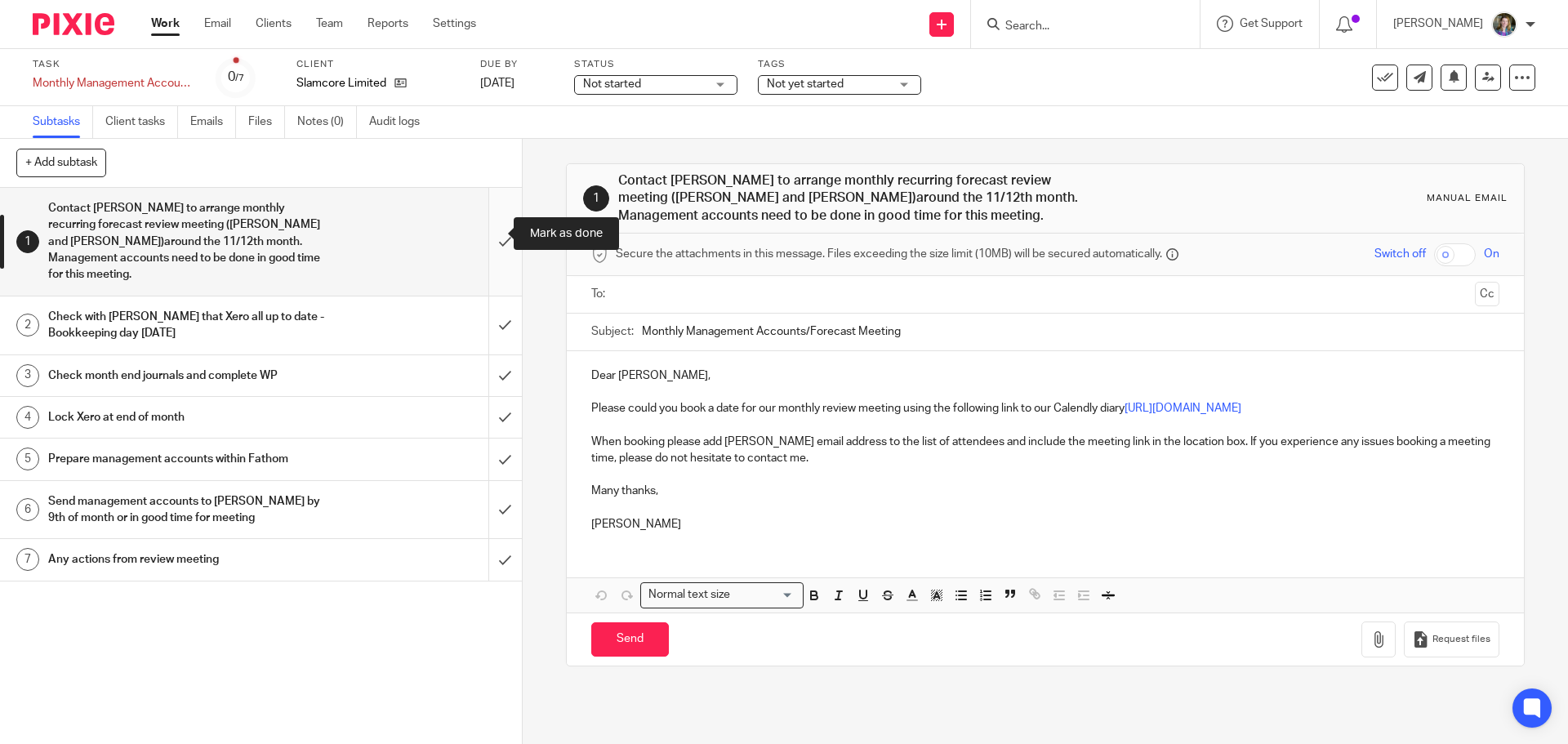
click at [490, 231] on input "submit" at bounding box center [261, 241] width 522 height 107
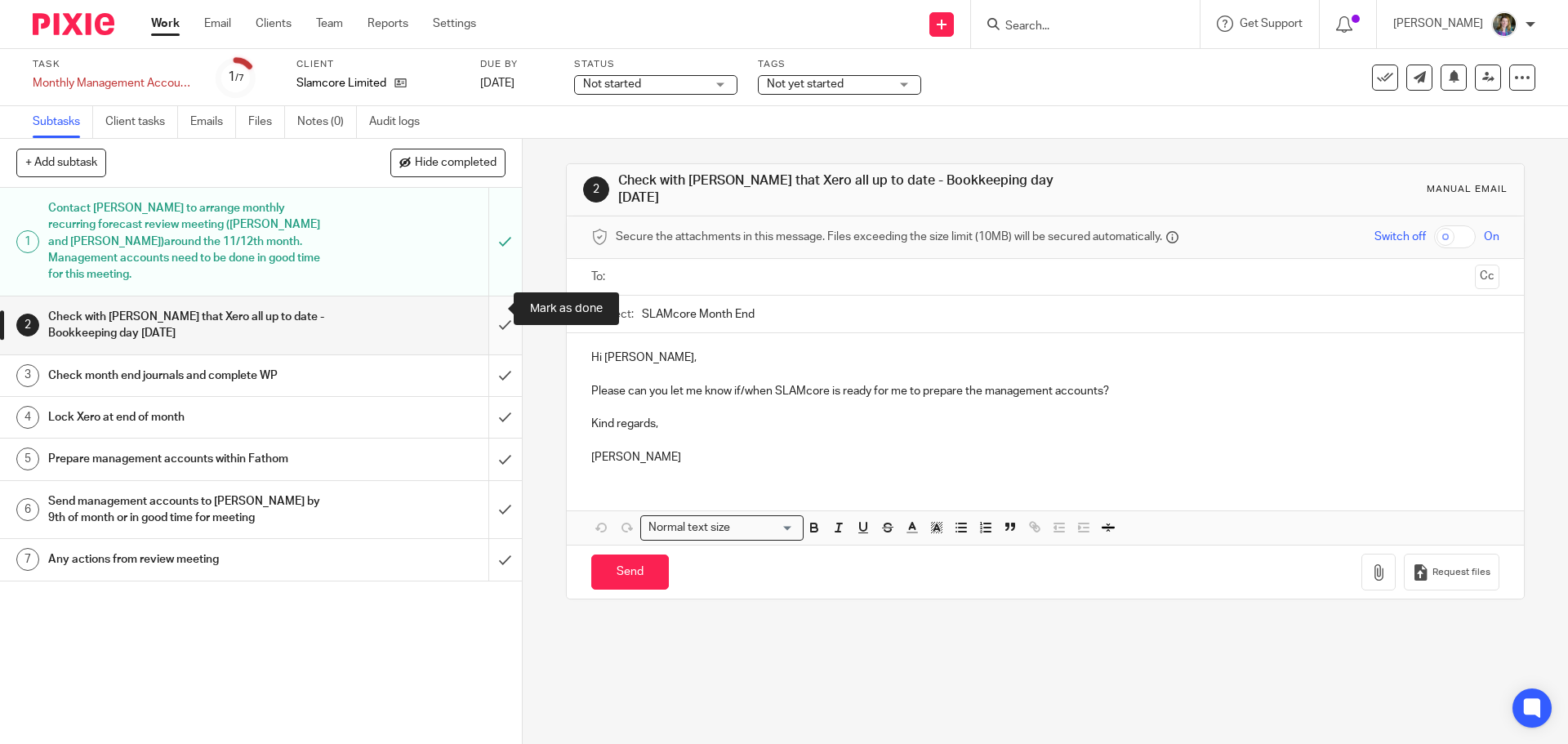
click at [487, 308] on input "submit" at bounding box center [261, 325] width 522 height 58
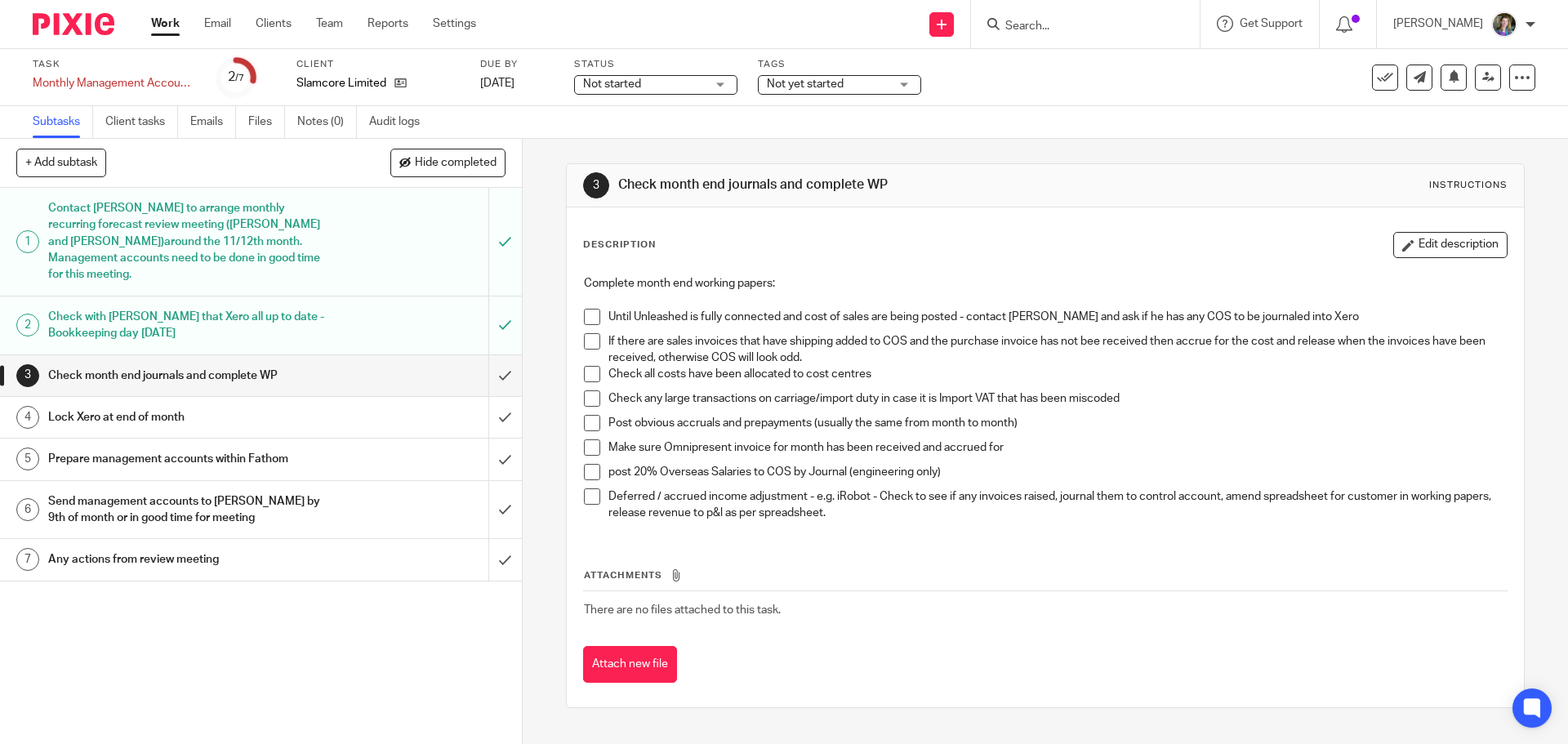
click at [590, 314] on span at bounding box center [592, 317] width 16 height 16
click at [586, 397] on span at bounding box center [592, 398] width 16 height 16
click at [584, 420] on span at bounding box center [592, 423] width 16 height 16
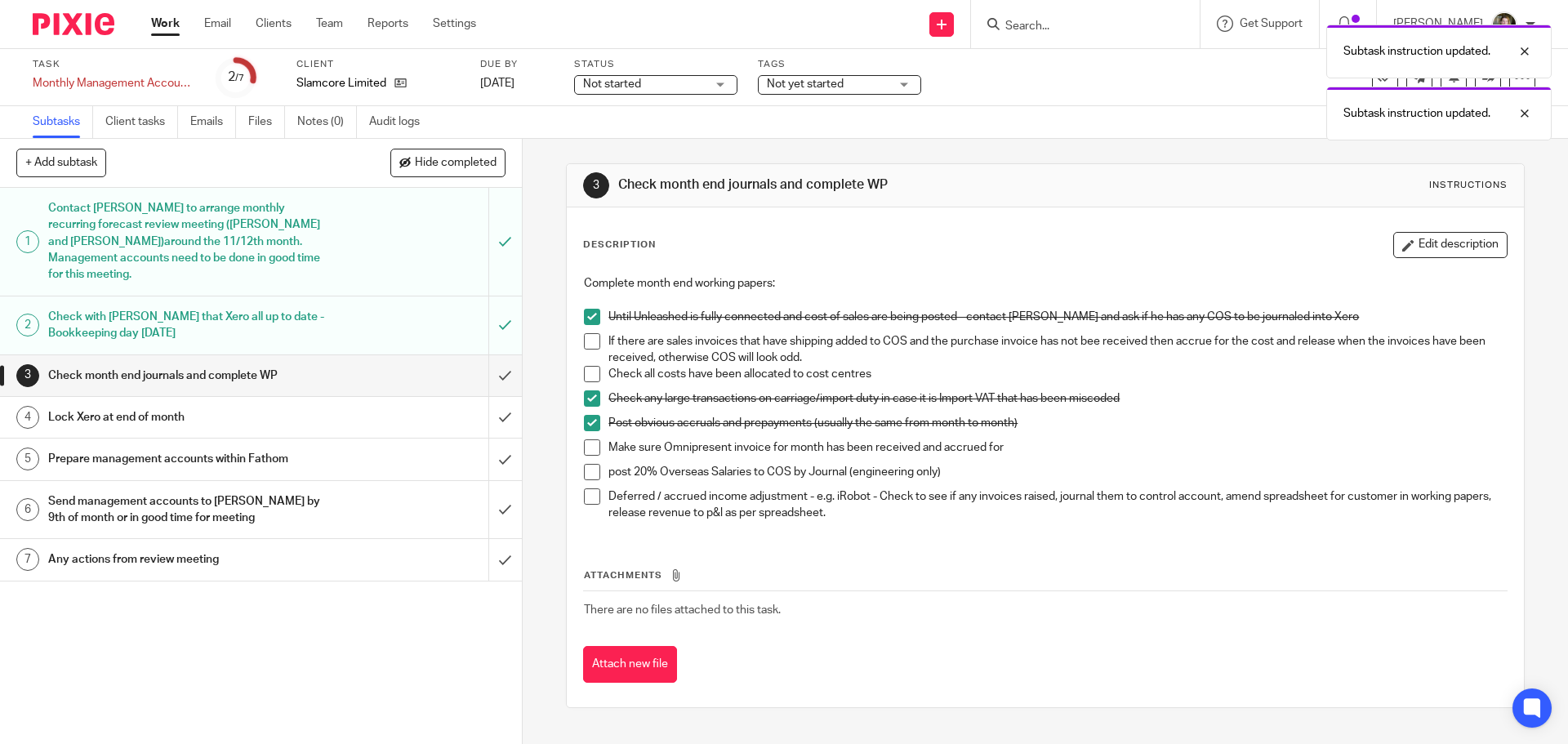
click at [584, 444] on span at bounding box center [592, 448] width 16 height 16
click at [589, 468] on span at bounding box center [592, 472] width 16 height 16
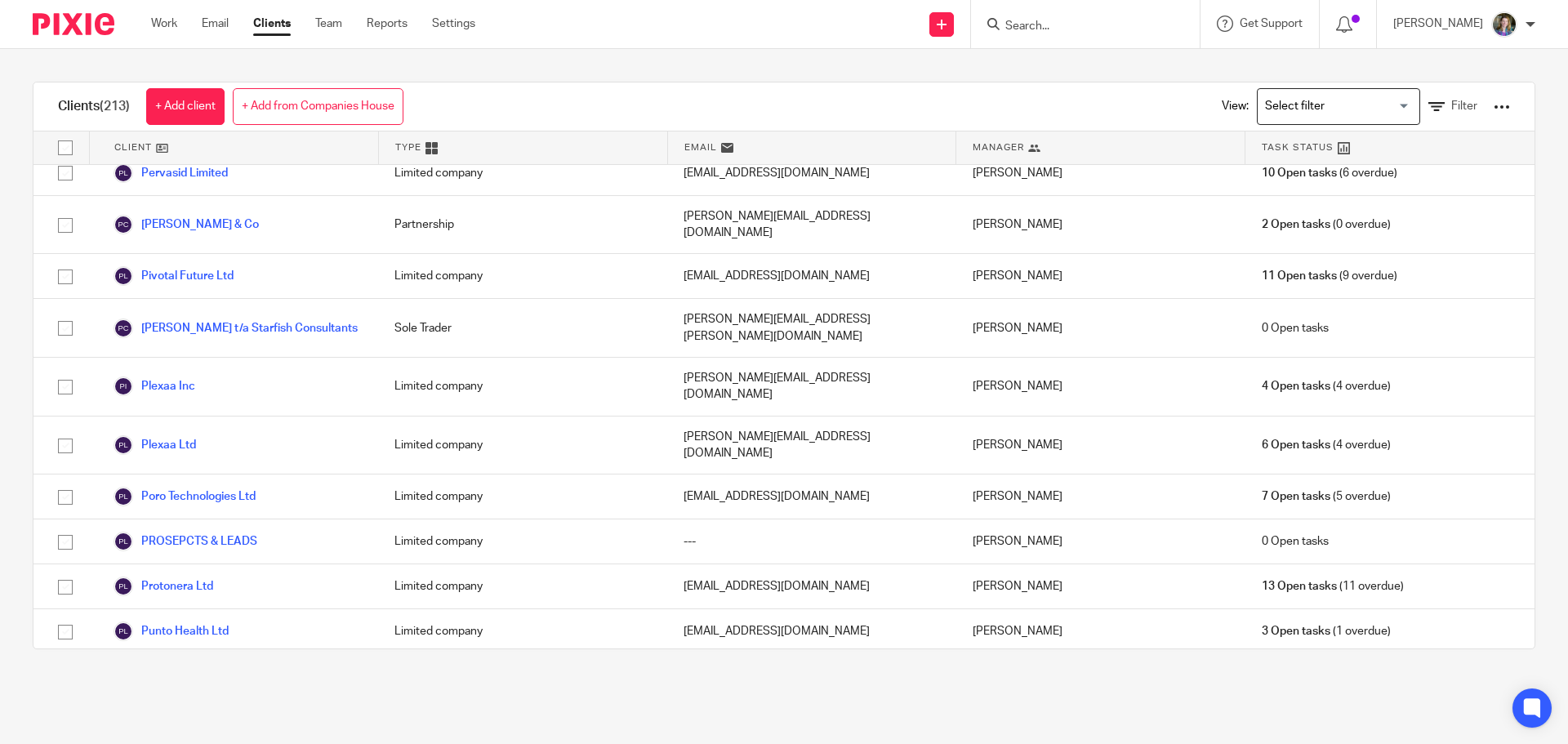
scroll to position [7596, 0]
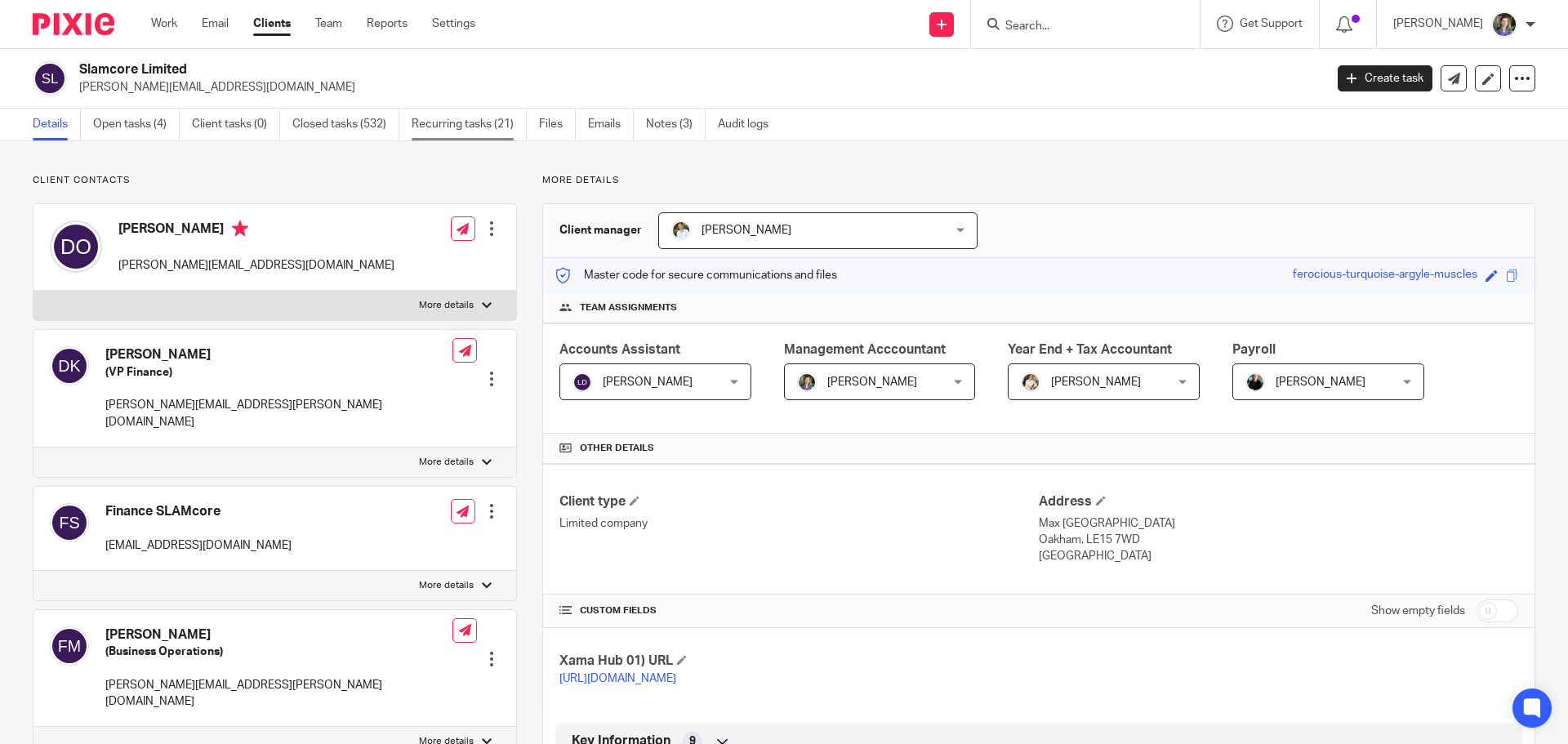
click at [480, 122] on link "Recurring tasks (21)" at bounding box center [469, 124] width 116 height 32
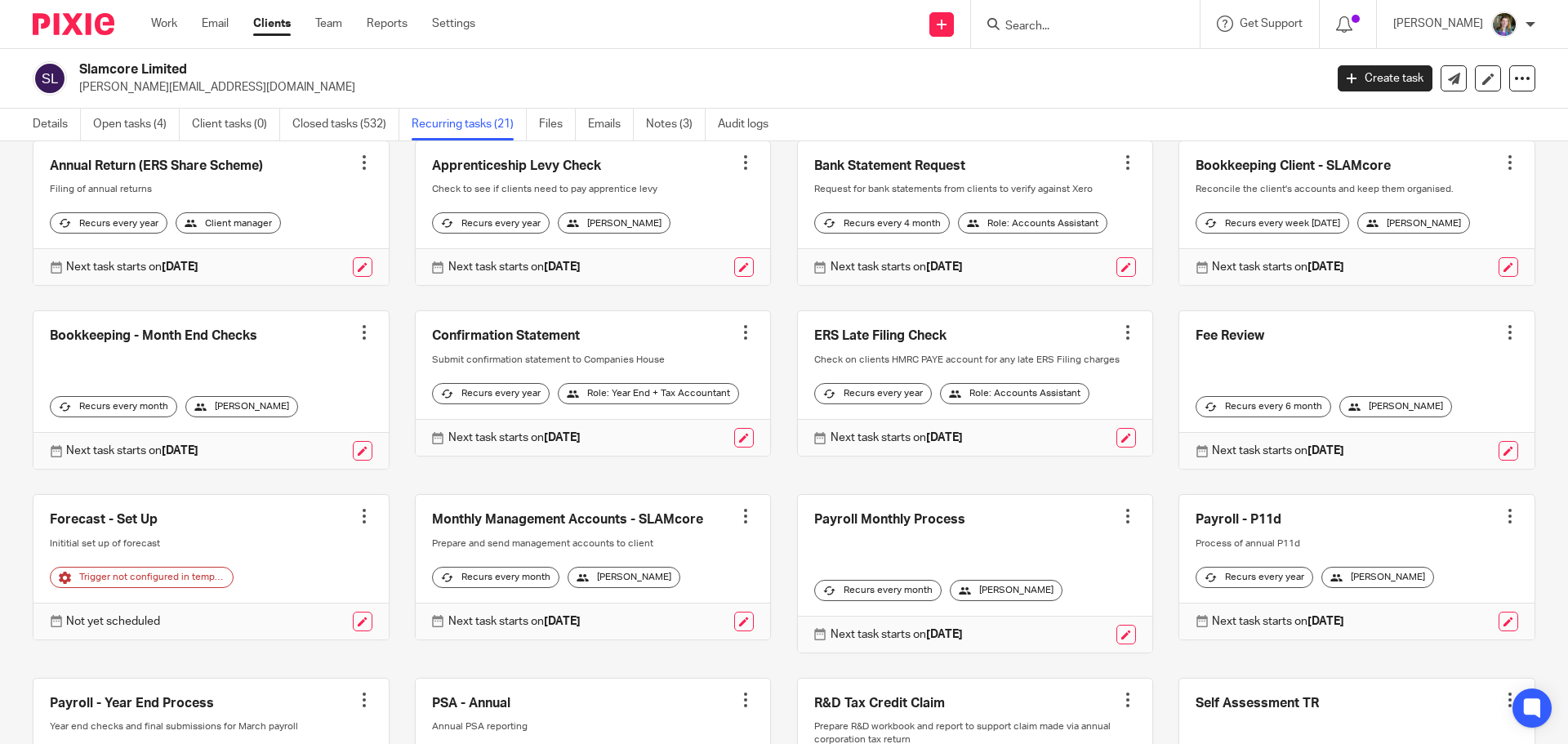
scroll to position [245, 0]
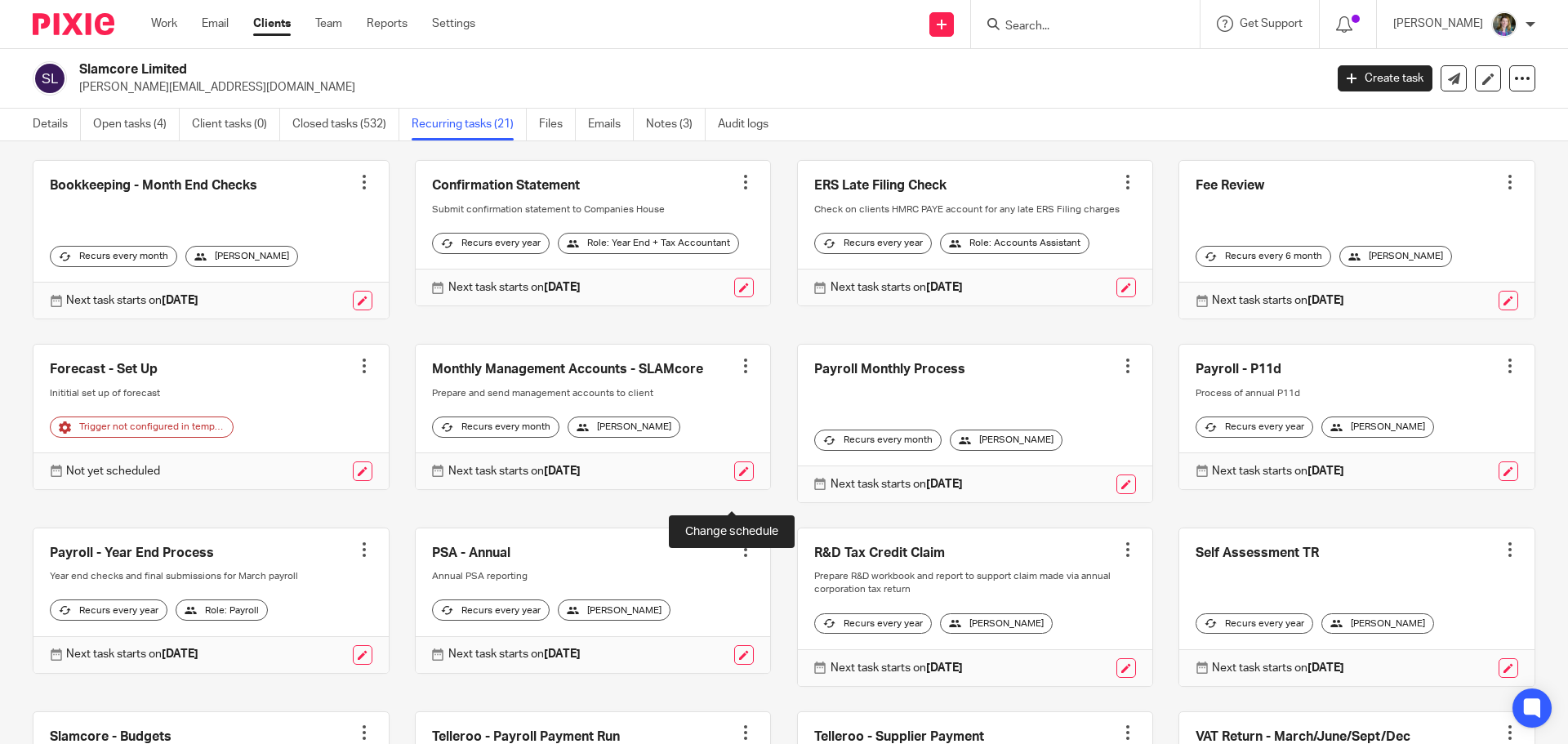
click at [734, 481] on link at bounding box center [744, 471] width 20 height 20
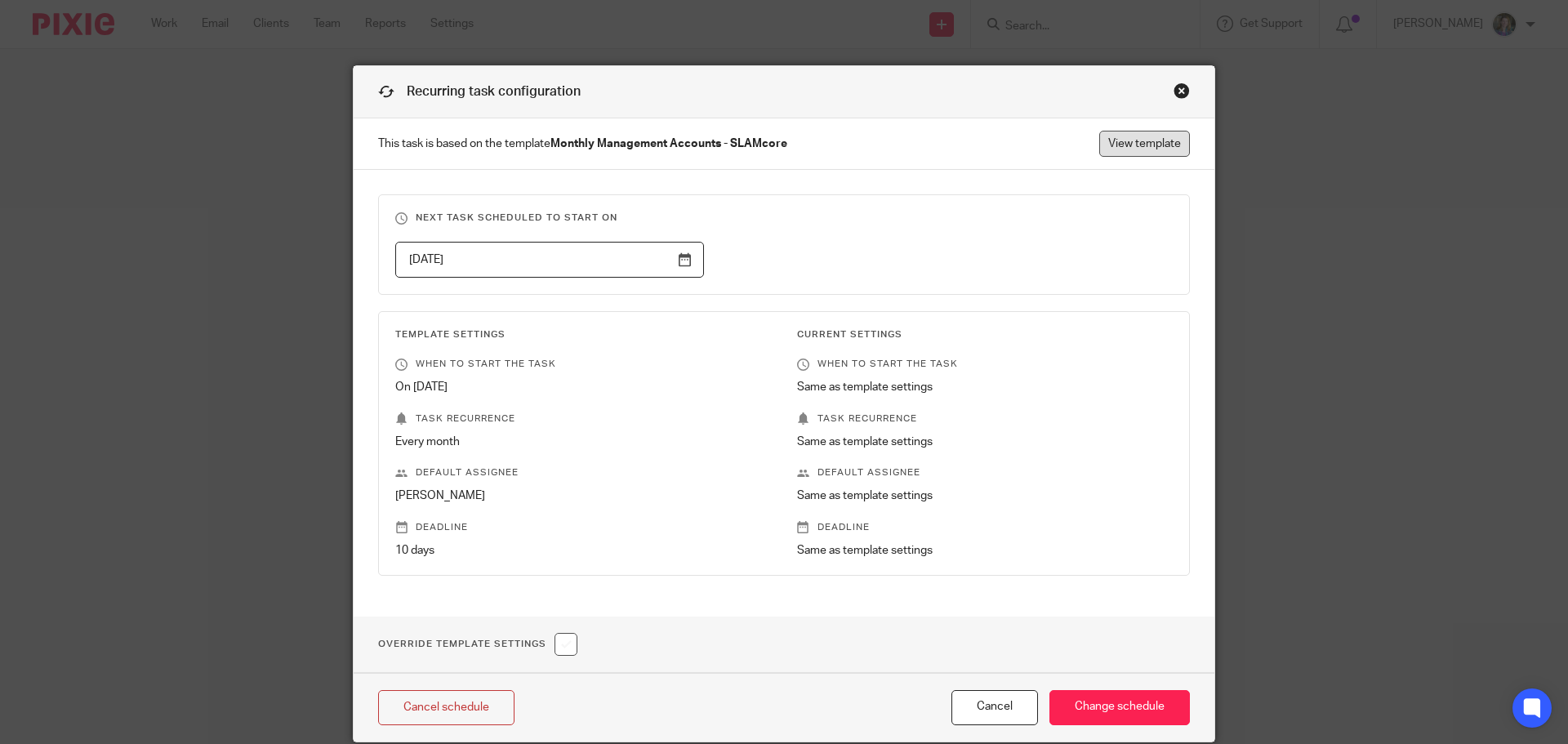
click at [1141, 141] on link "View template" at bounding box center [1145, 144] width 90 height 26
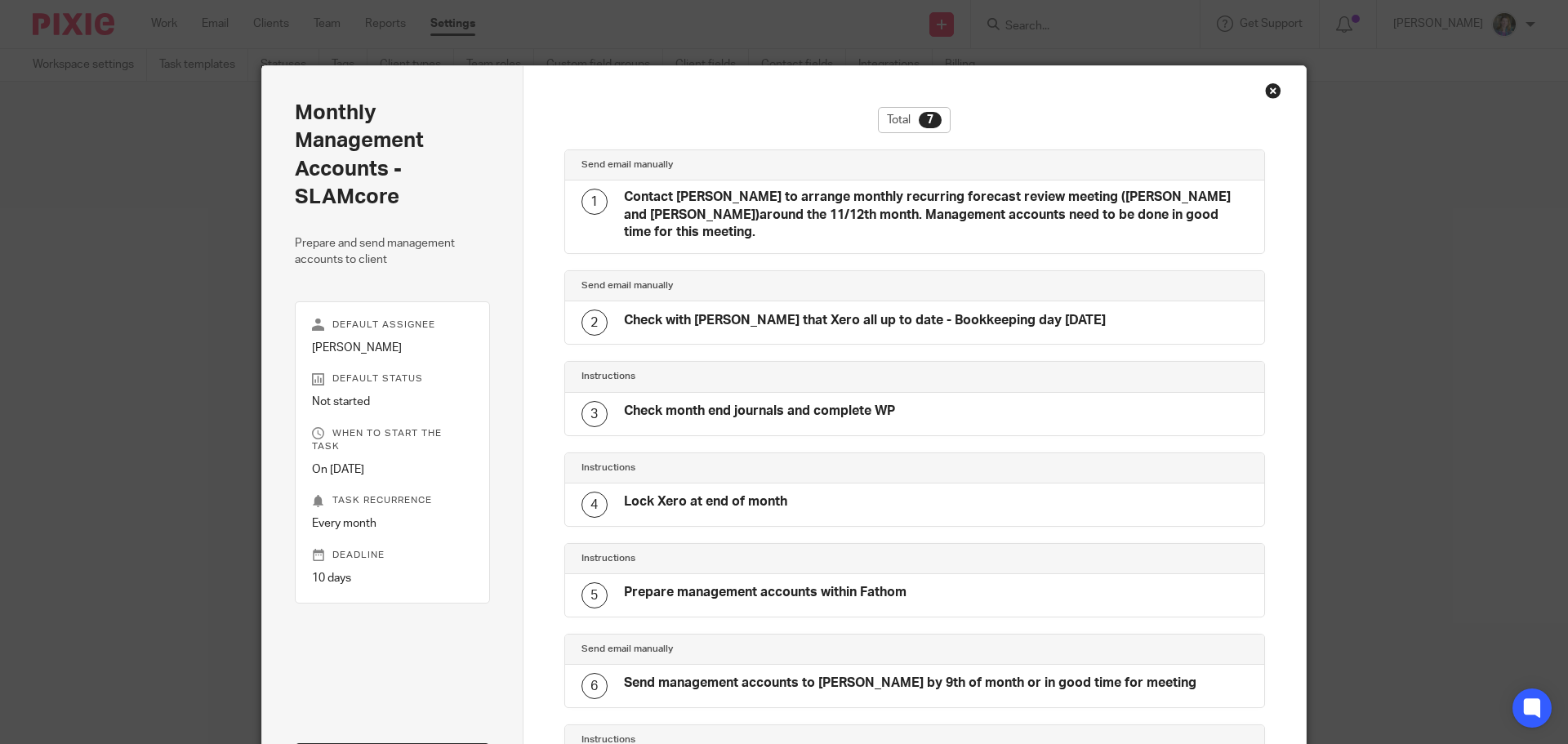
scroll to position [16, 0]
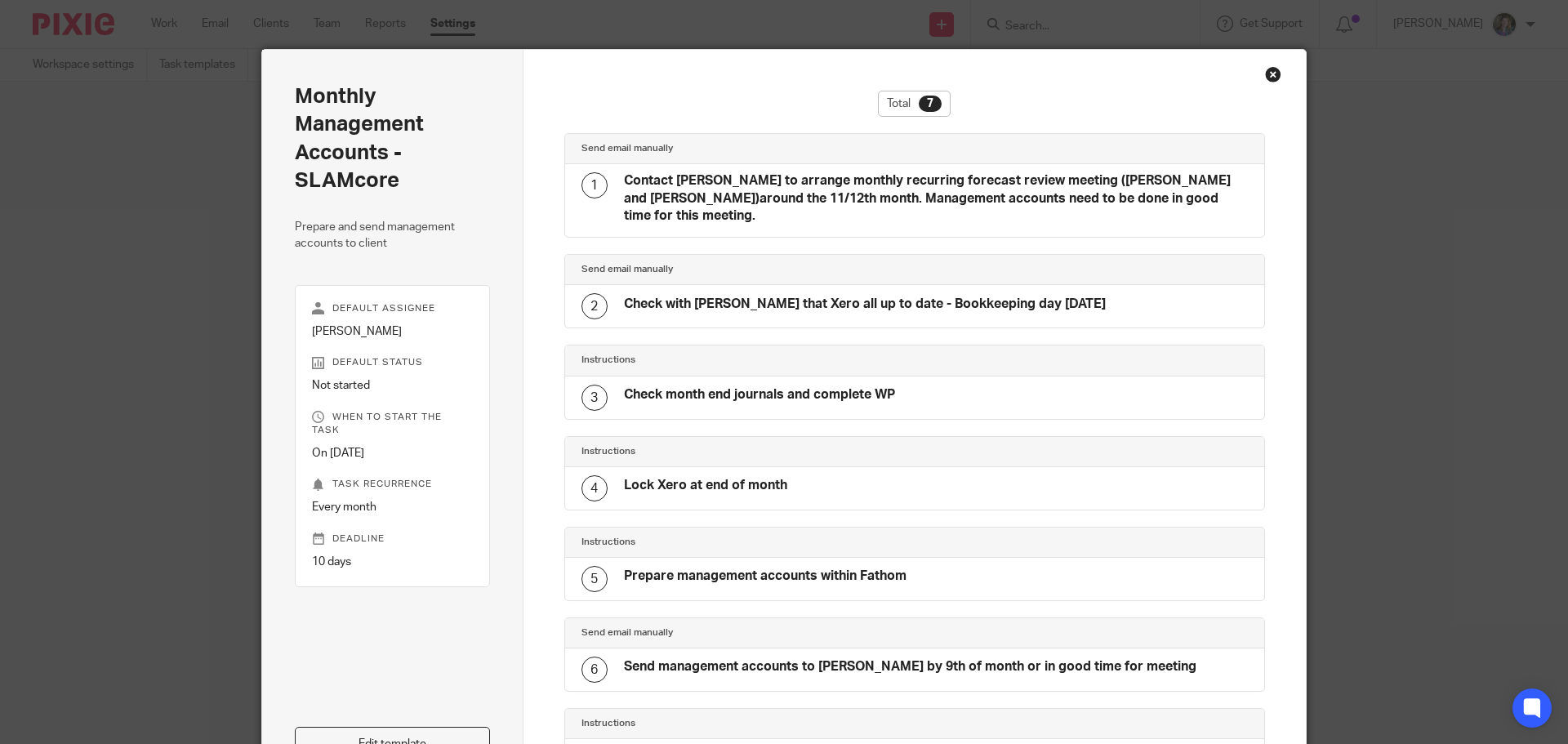
click at [779, 295] on h4 "Check with [PERSON_NAME] that Xero all up to date - Bookkeeping day [DATE]" at bounding box center [865, 303] width 482 height 17
click at [667, 295] on h4 "Check with [PERSON_NAME] that Xero all up to date - Bookkeeping day [DATE]" at bounding box center [865, 303] width 482 height 17
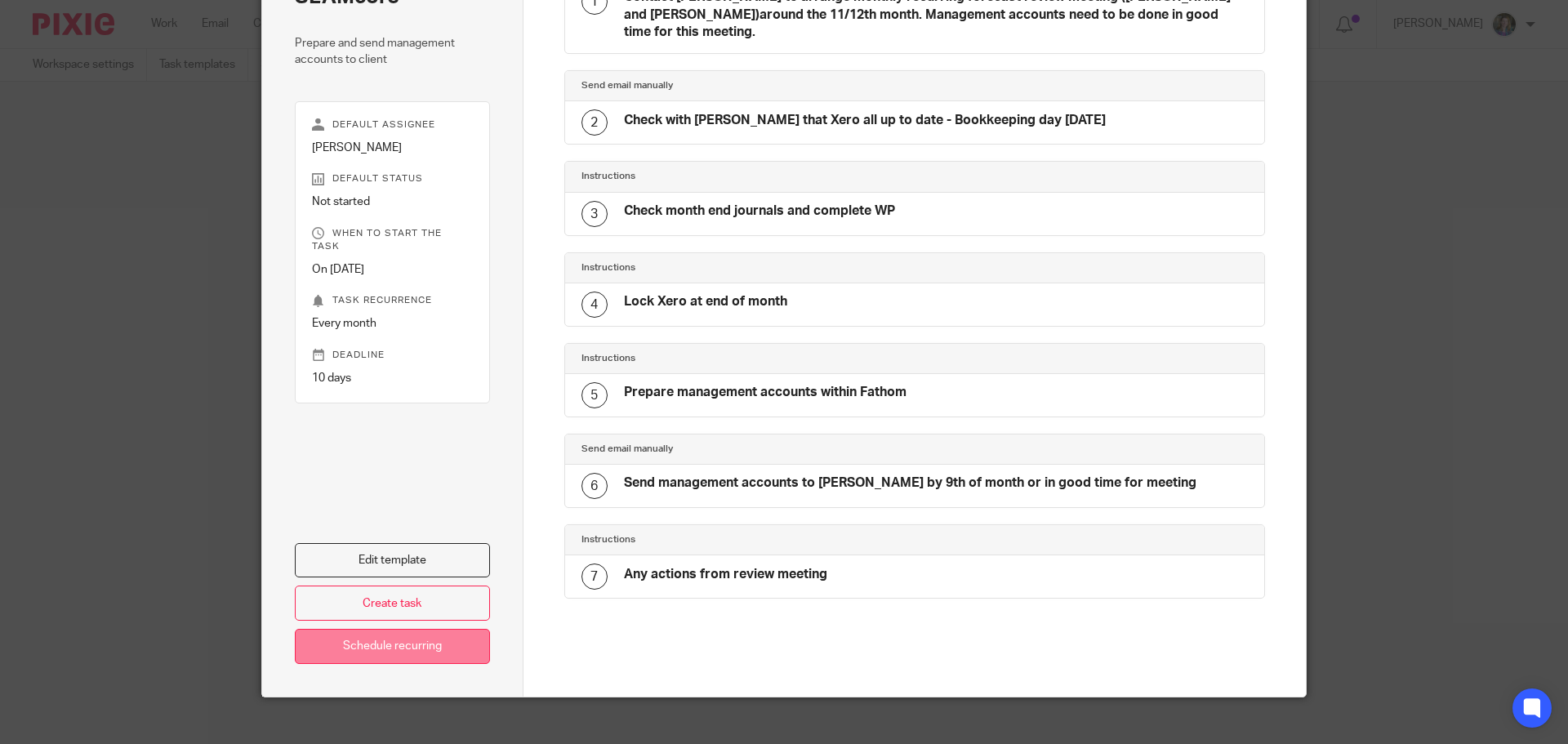
scroll to position [201, 0]
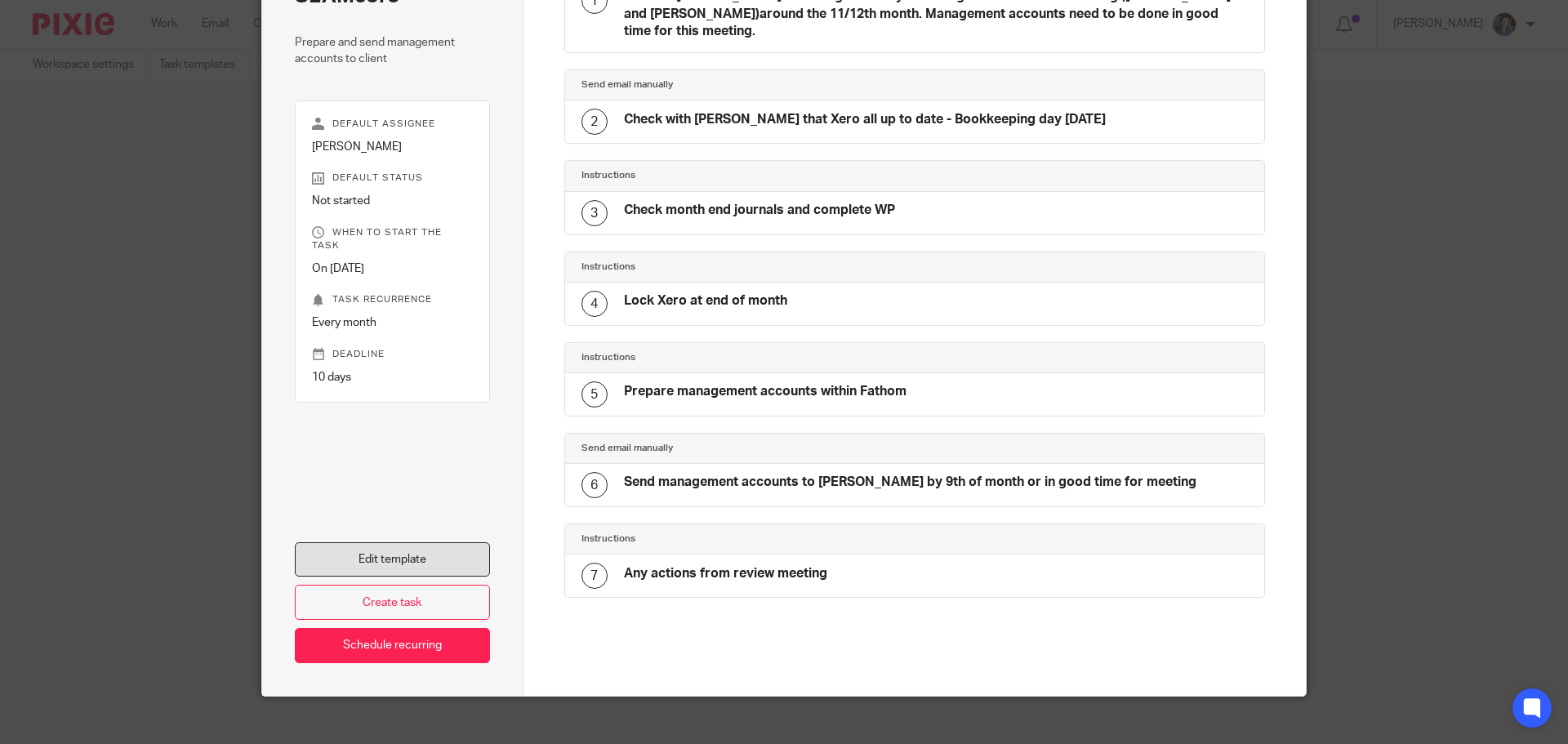
click at [428, 543] on link "Edit template" at bounding box center [393, 560] width 195 height 35
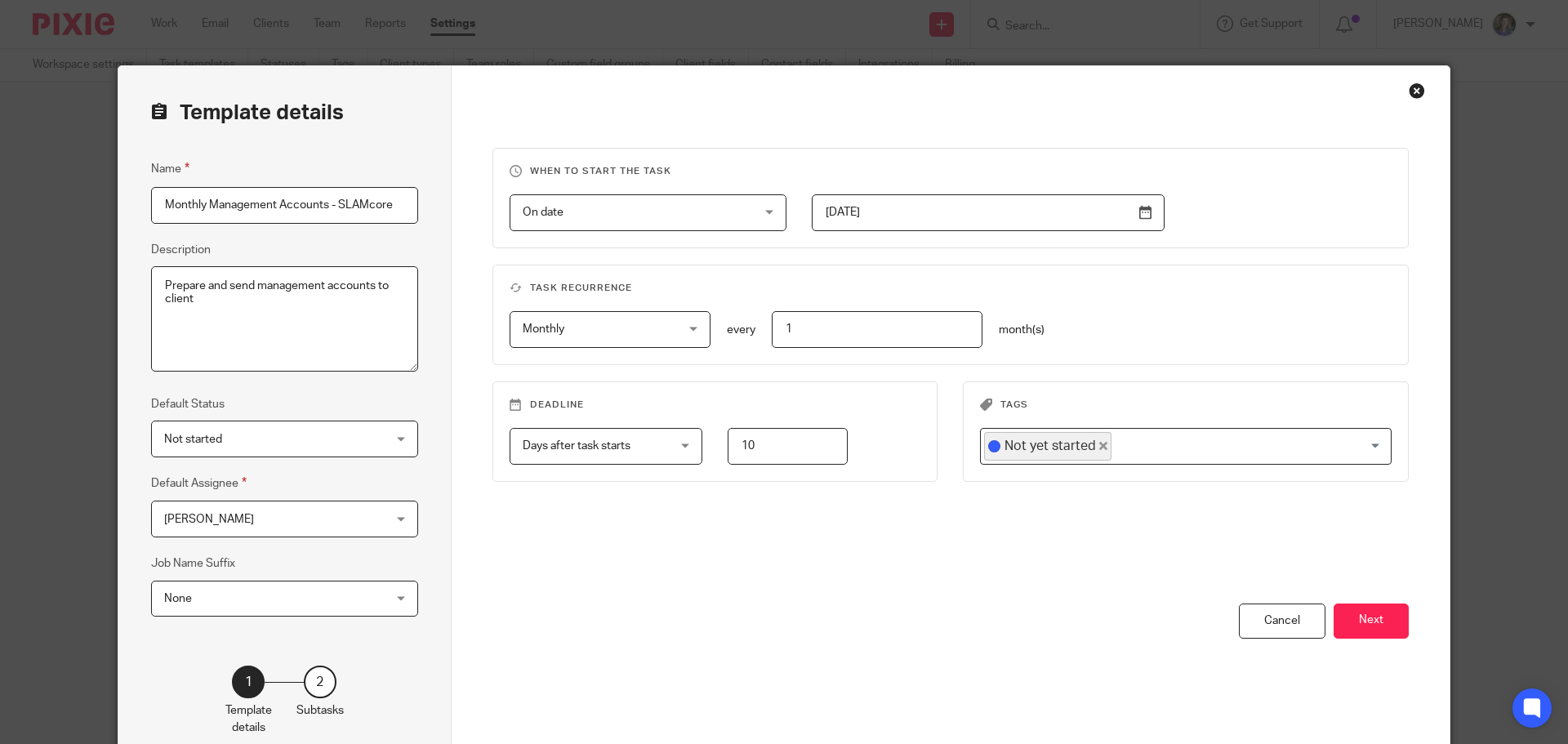
scroll to position [90, 0]
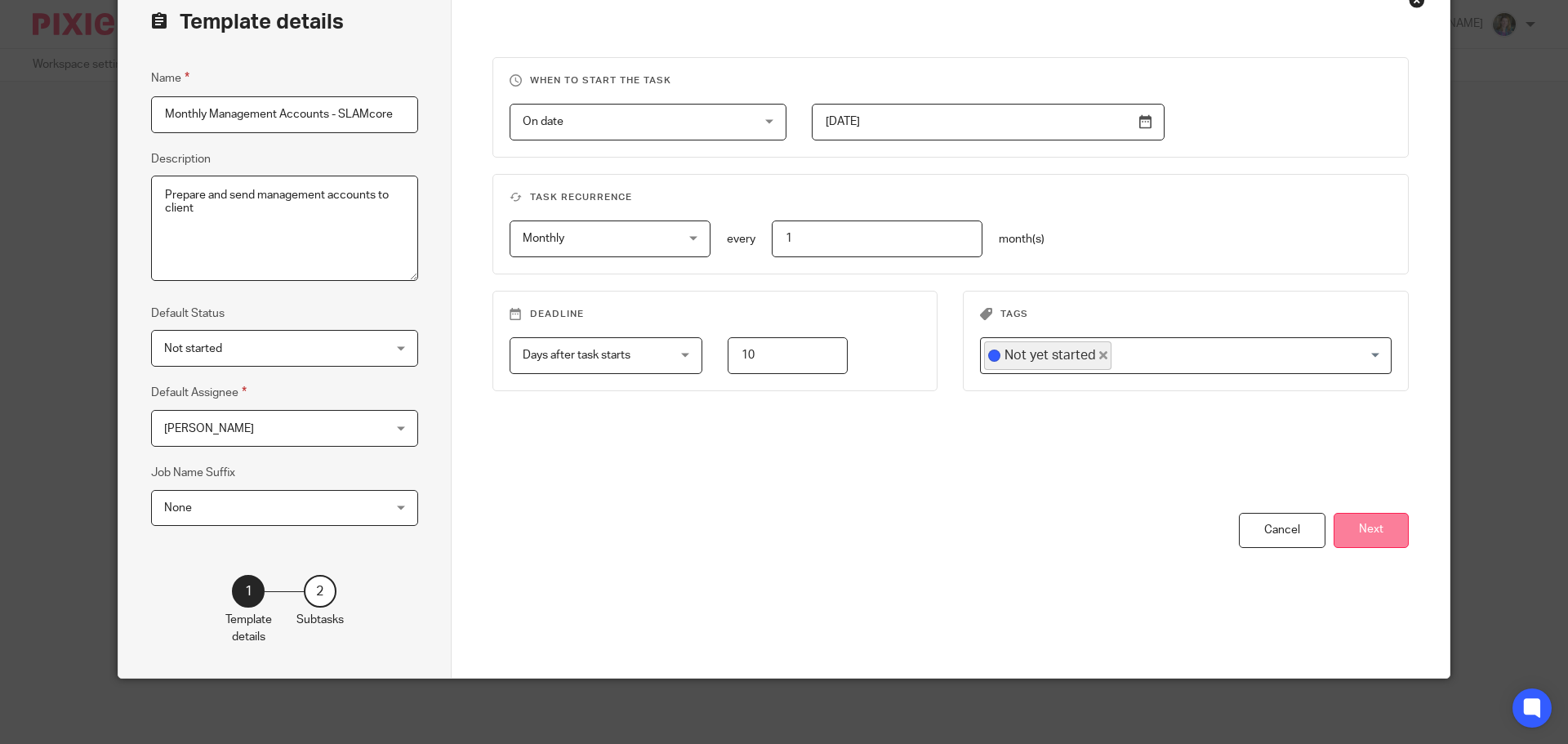
click at [1368, 532] on button "Next" at bounding box center [1370, 530] width 75 height 35
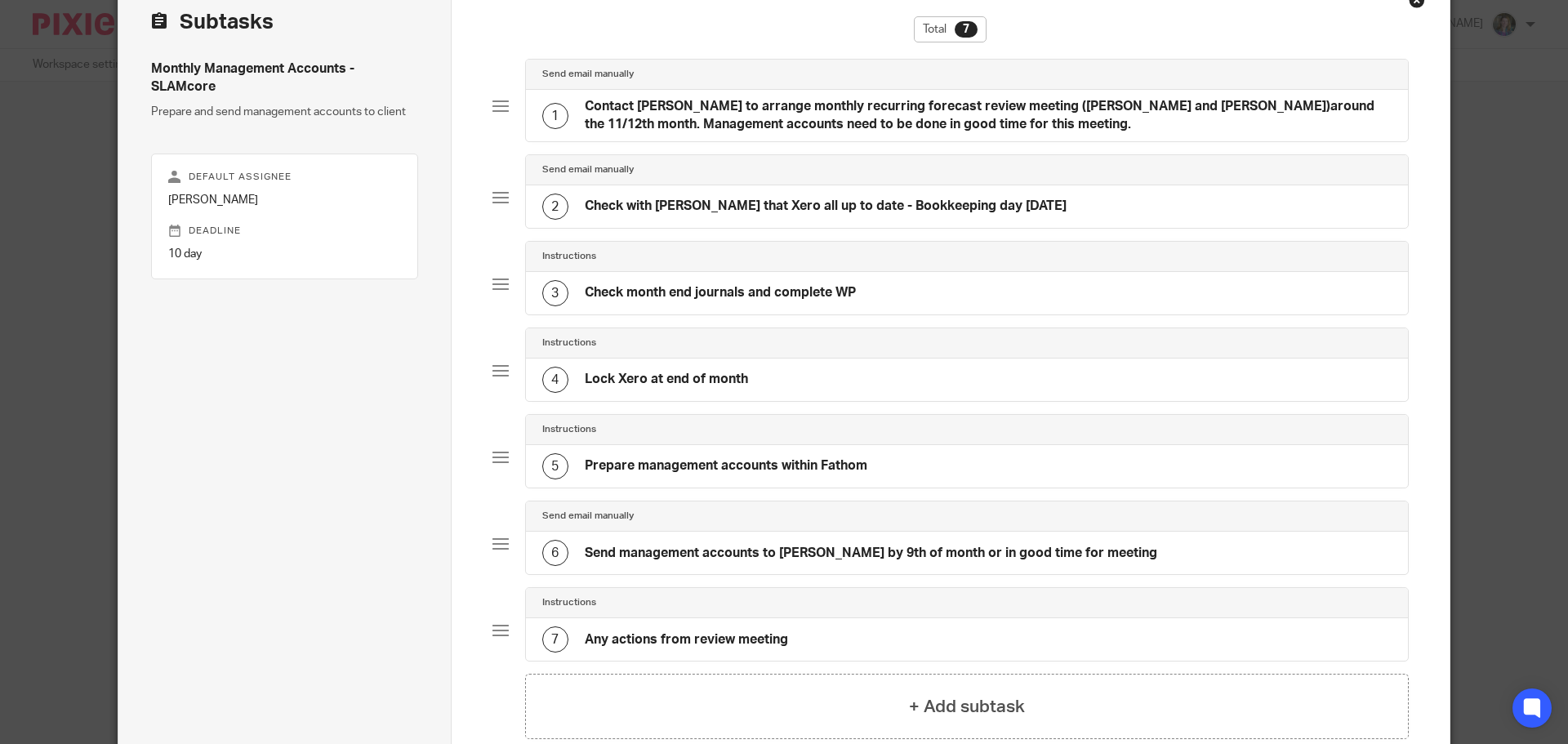
click at [688, 204] on h4 "Check with [PERSON_NAME] that Xero all up to date - Bookkeeping day [DATE]" at bounding box center [826, 206] width 482 height 17
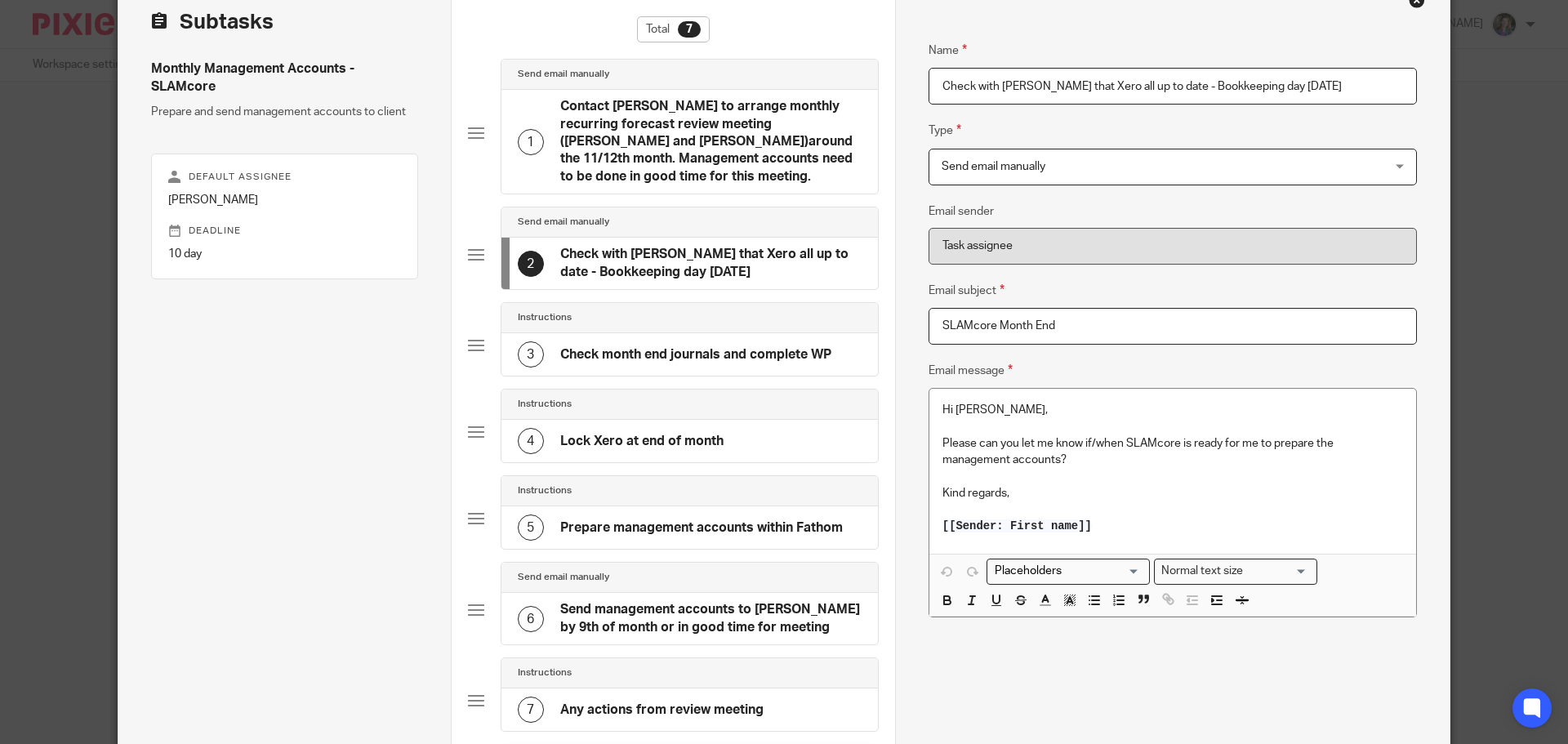
click at [988, 409] on p "Hi Hannah," at bounding box center [1173, 410] width 460 height 16
click at [1132, 574] on input "Search for option" at bounding box center [1063, 571] width 151 height 17
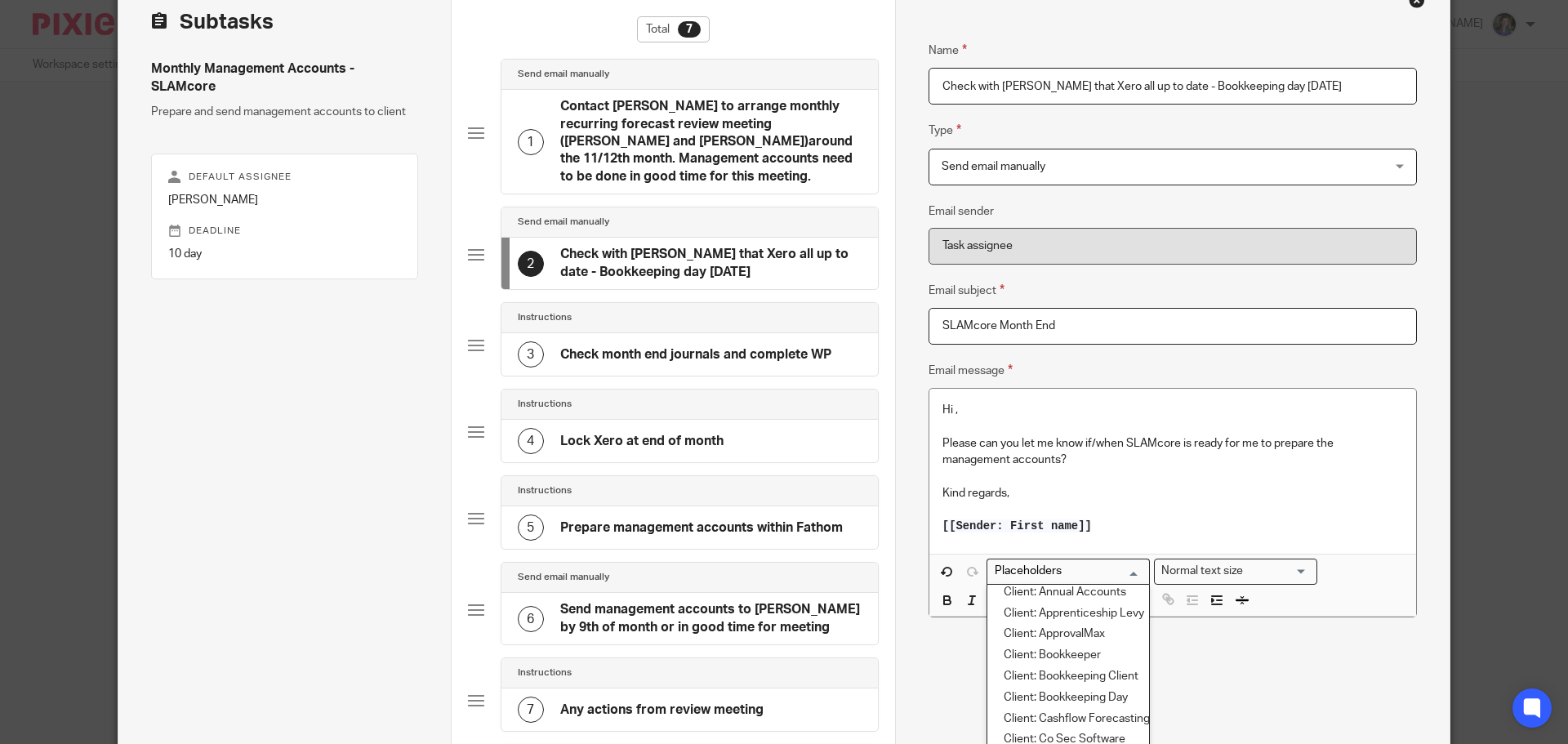
scroll to position [408, 0]
click at [1116, 678] on li "Client: Bookkeeper" at bounding box center [1068, 675] width 162 height 22
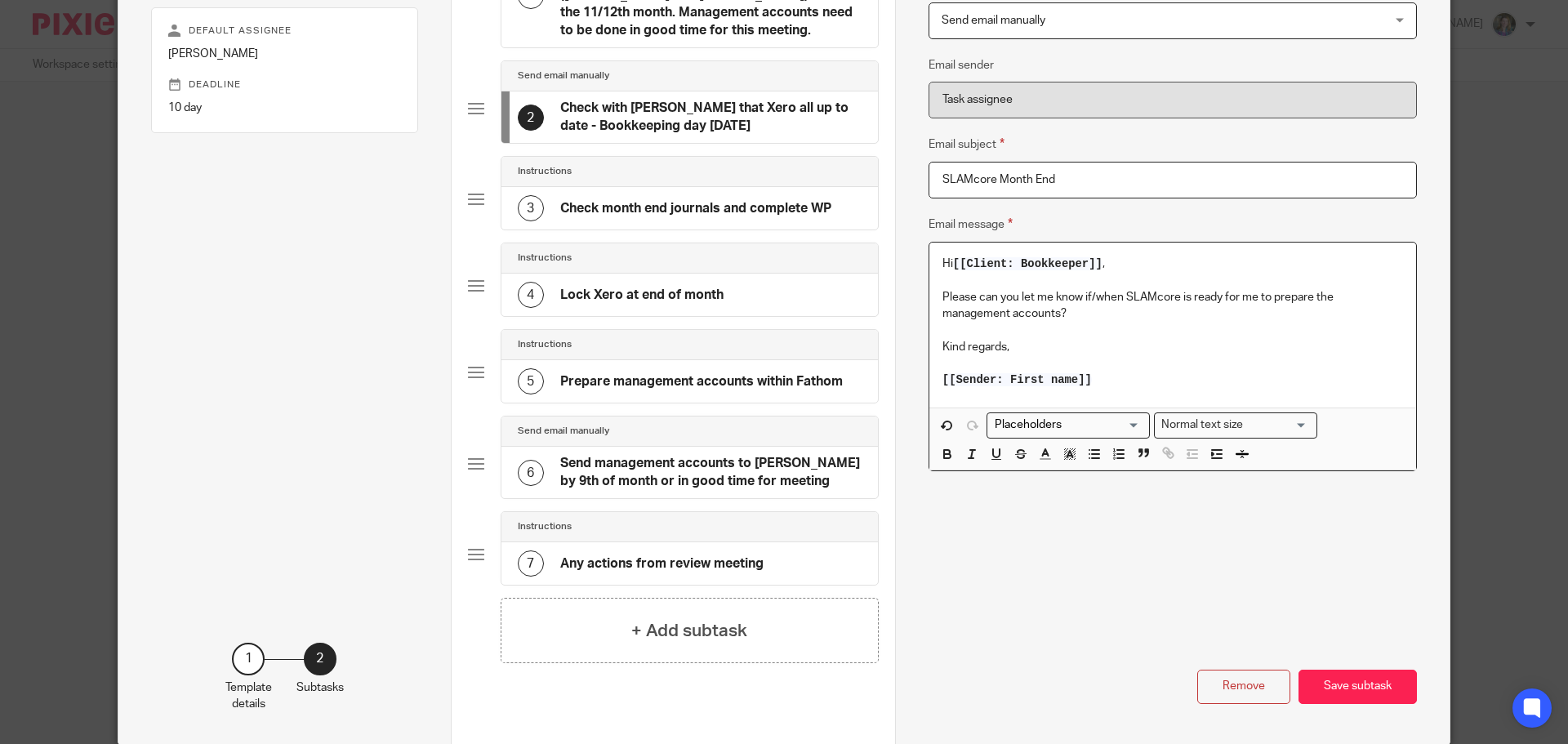
scroll to position [304, 0]
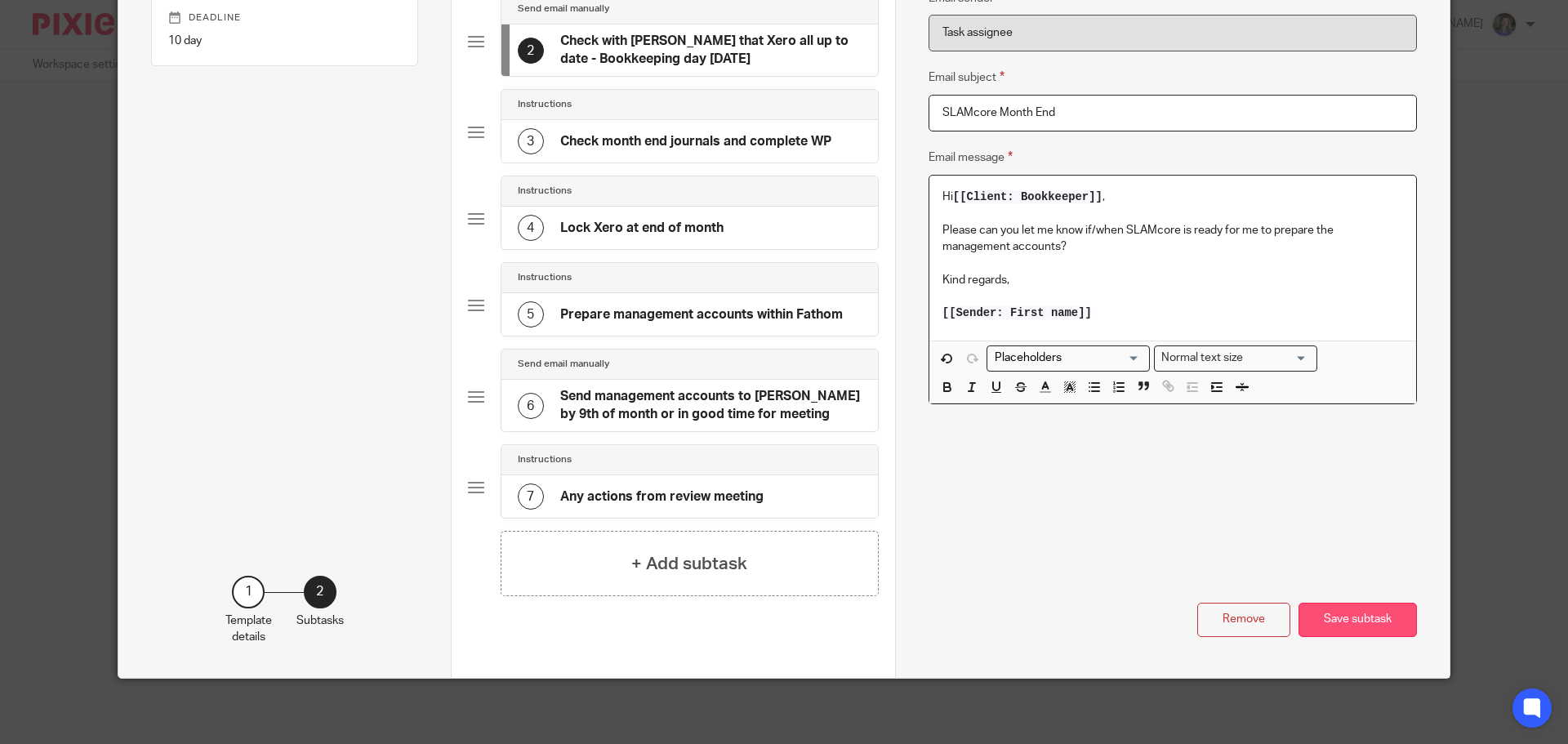
click at [1337, 619] on button "Save subtask" at bounding box center [1357, 620] width 118 height 35
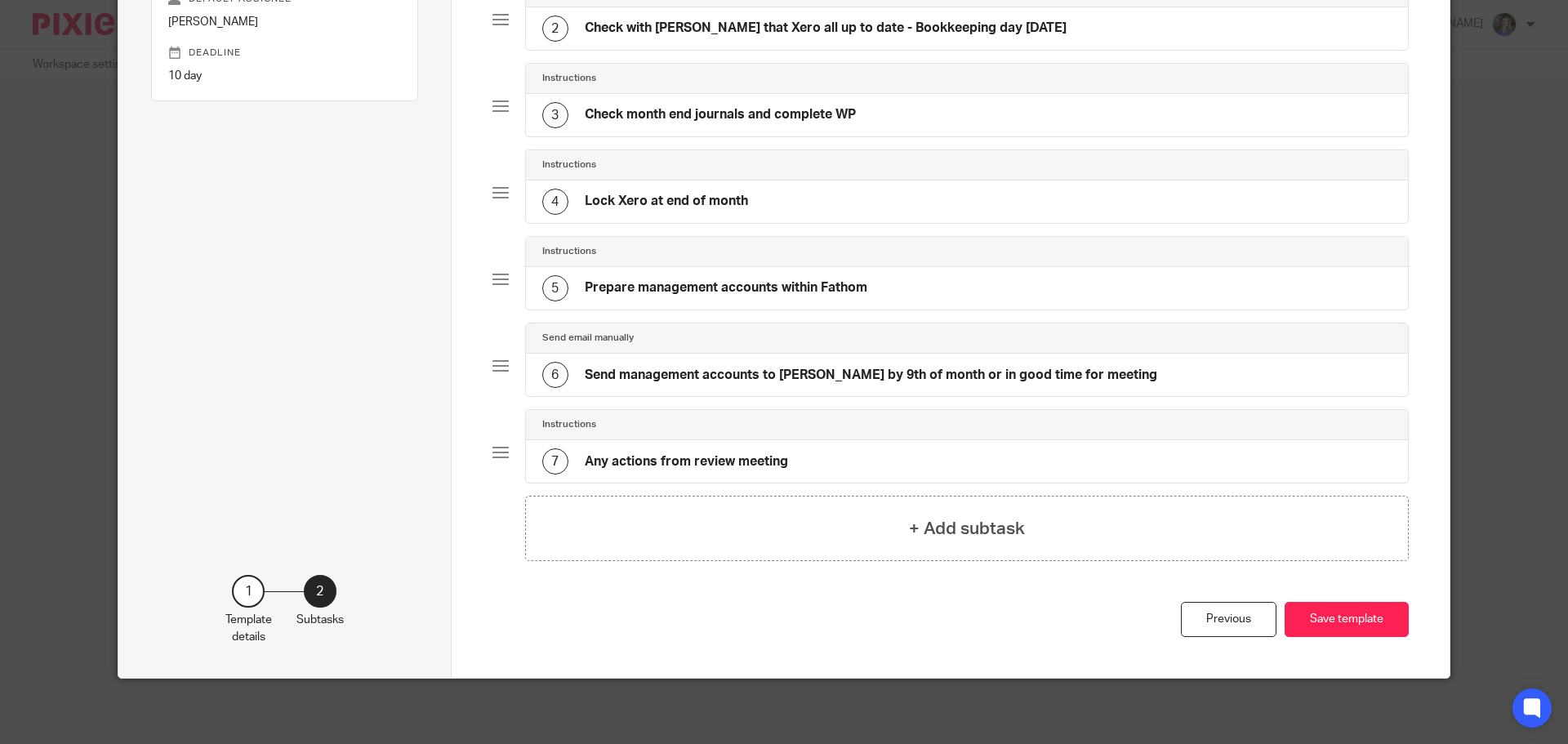
scroll to position [269, 0]
click at [1331, 610] on button "Save template" at bounding box center [1346, 619] width 124 height 35
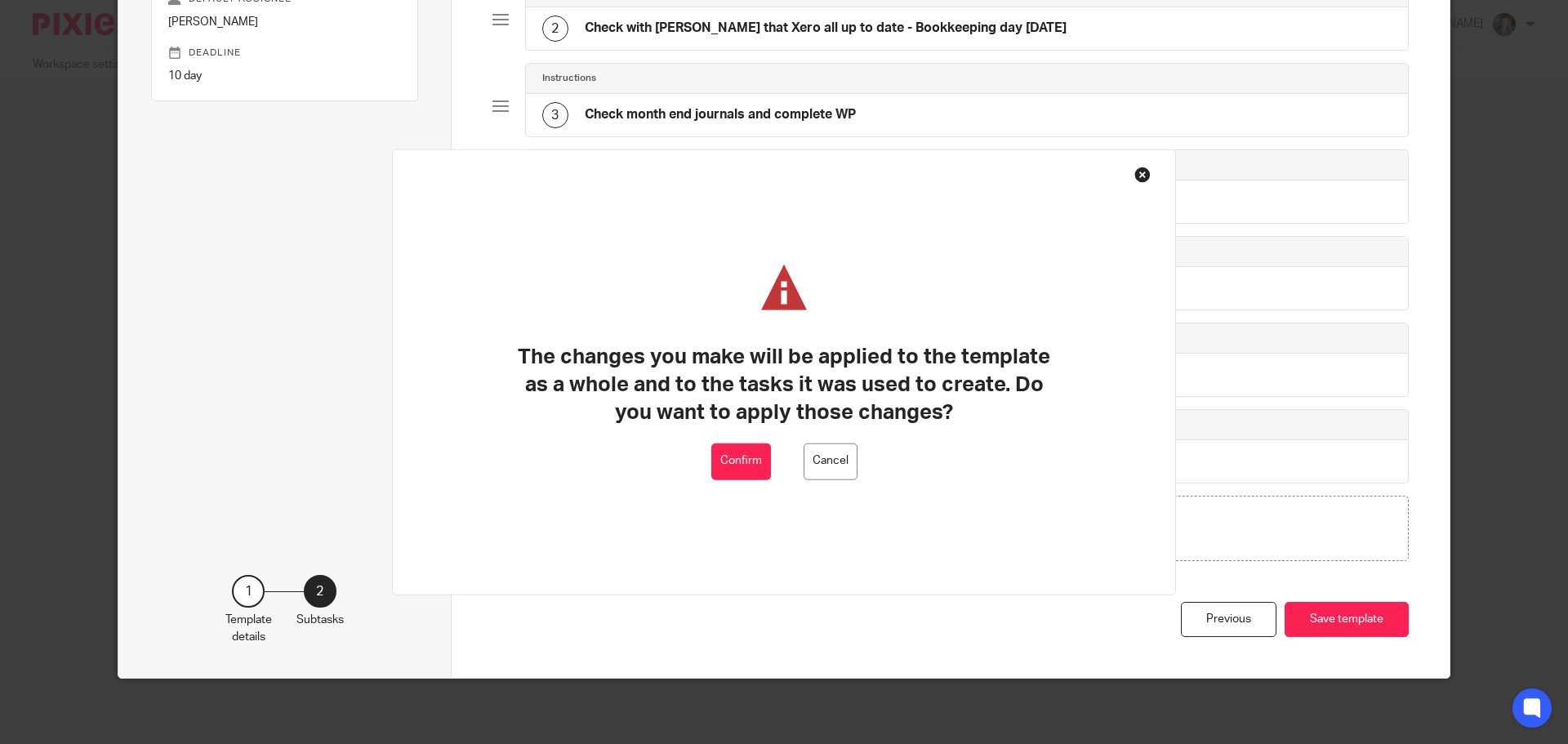
click at [750, 459] on button "Confirm" at bounding box center [741, 460] width 60 height 37
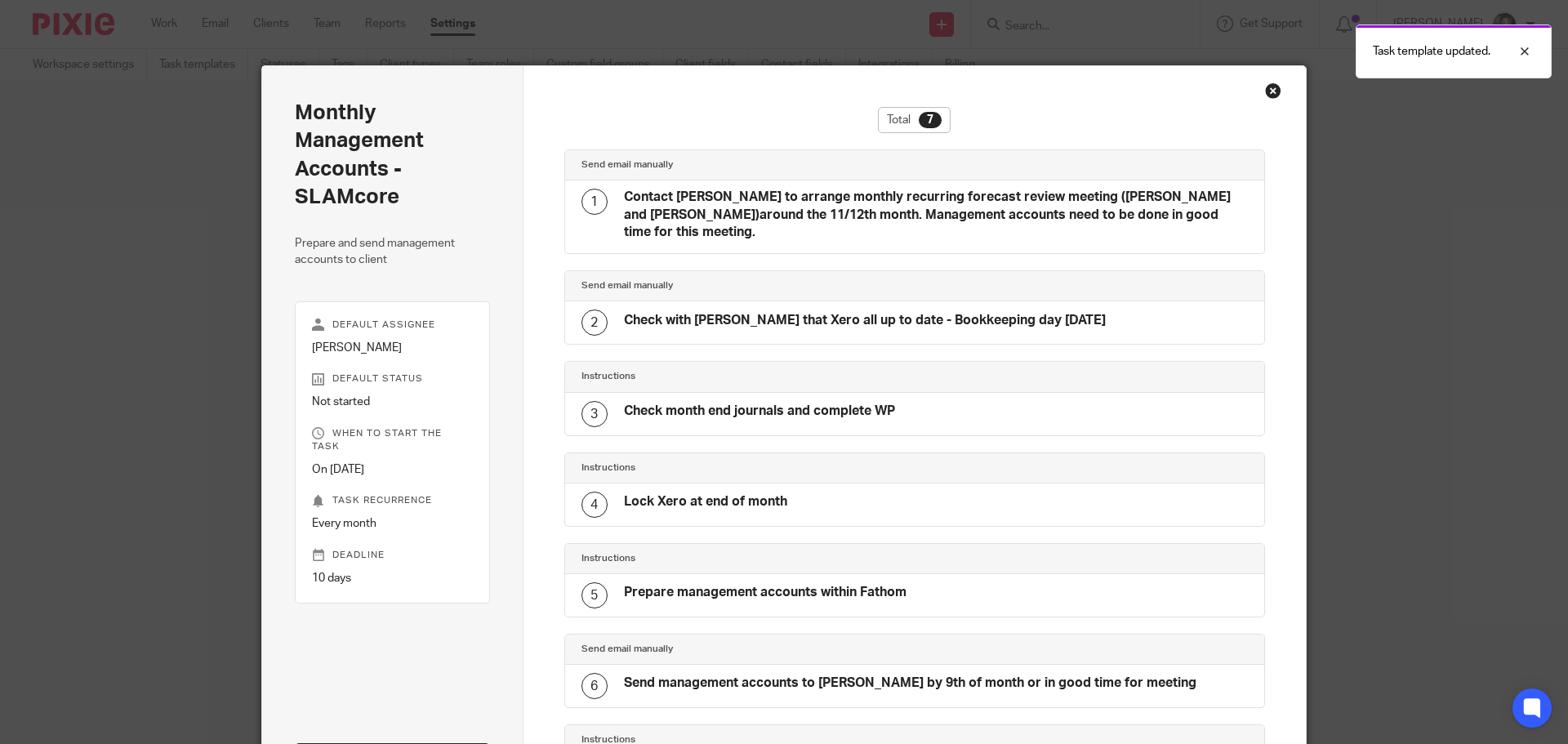
click at [1271, 88] on div "Close this dialog window" at bounding box center [1273, 90] width 16 height 16
